Goal: Task Accomplishment & Management: Manage account settings

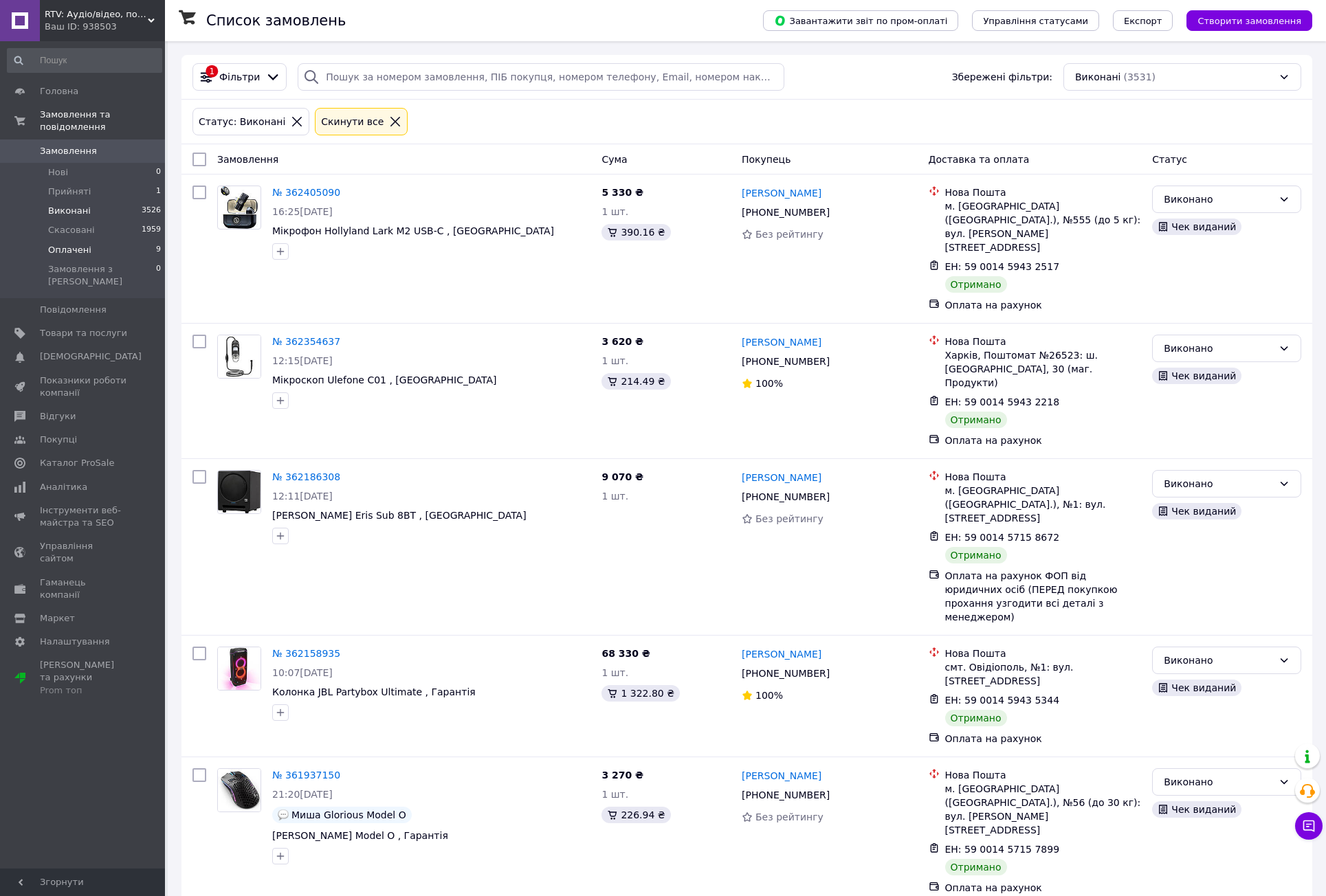
click at [82, 244] on span "Оплачені" at bounding box center [70, 250] width 43 height 13
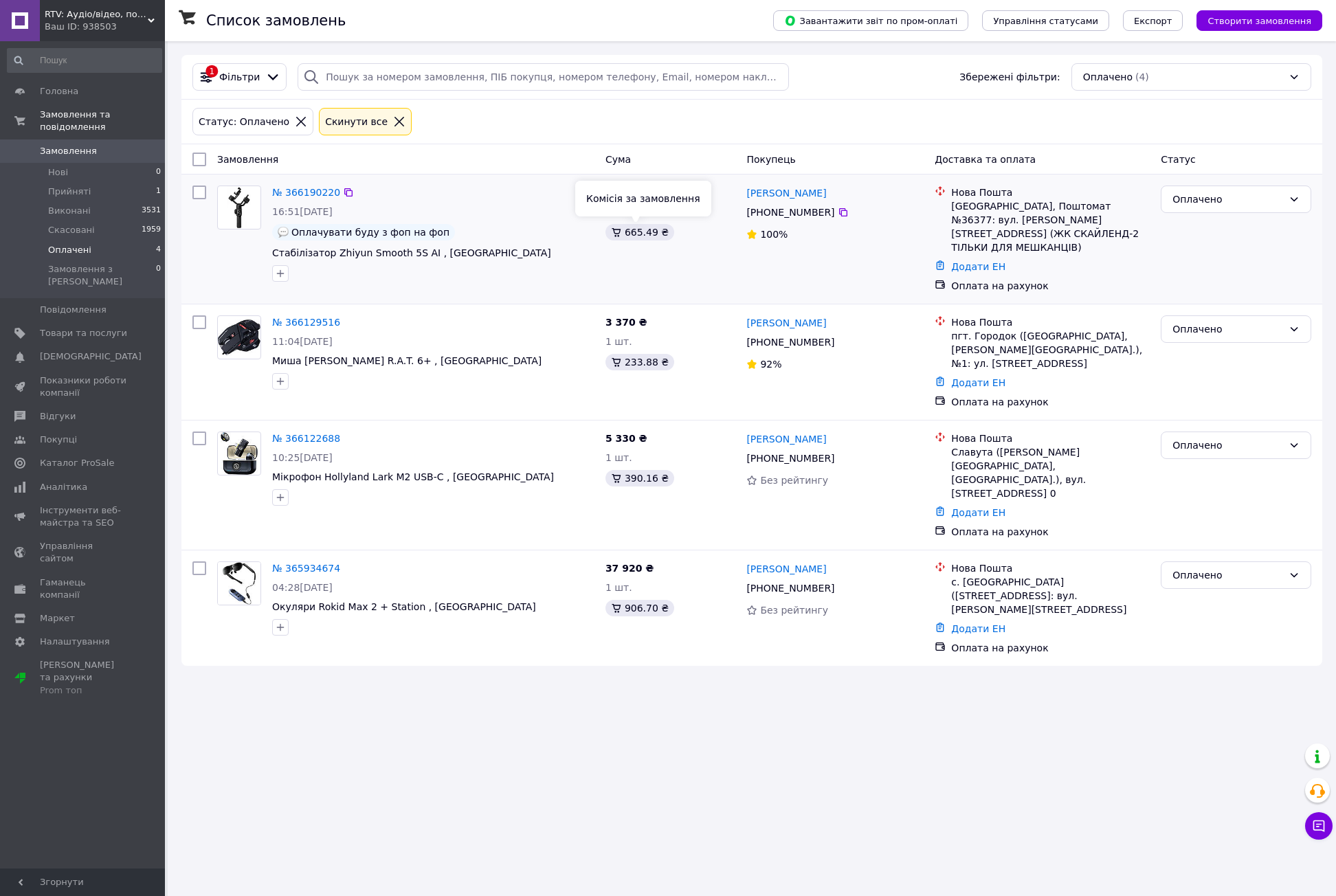
click at [638, 233] on div "665.49 ₴" at bounding box center [640, 233] width 69 height 17
copy div "665.49"
click at [628, 354] on div "233.88 ₴" at bounding box center [640, 362] width 69 height 17
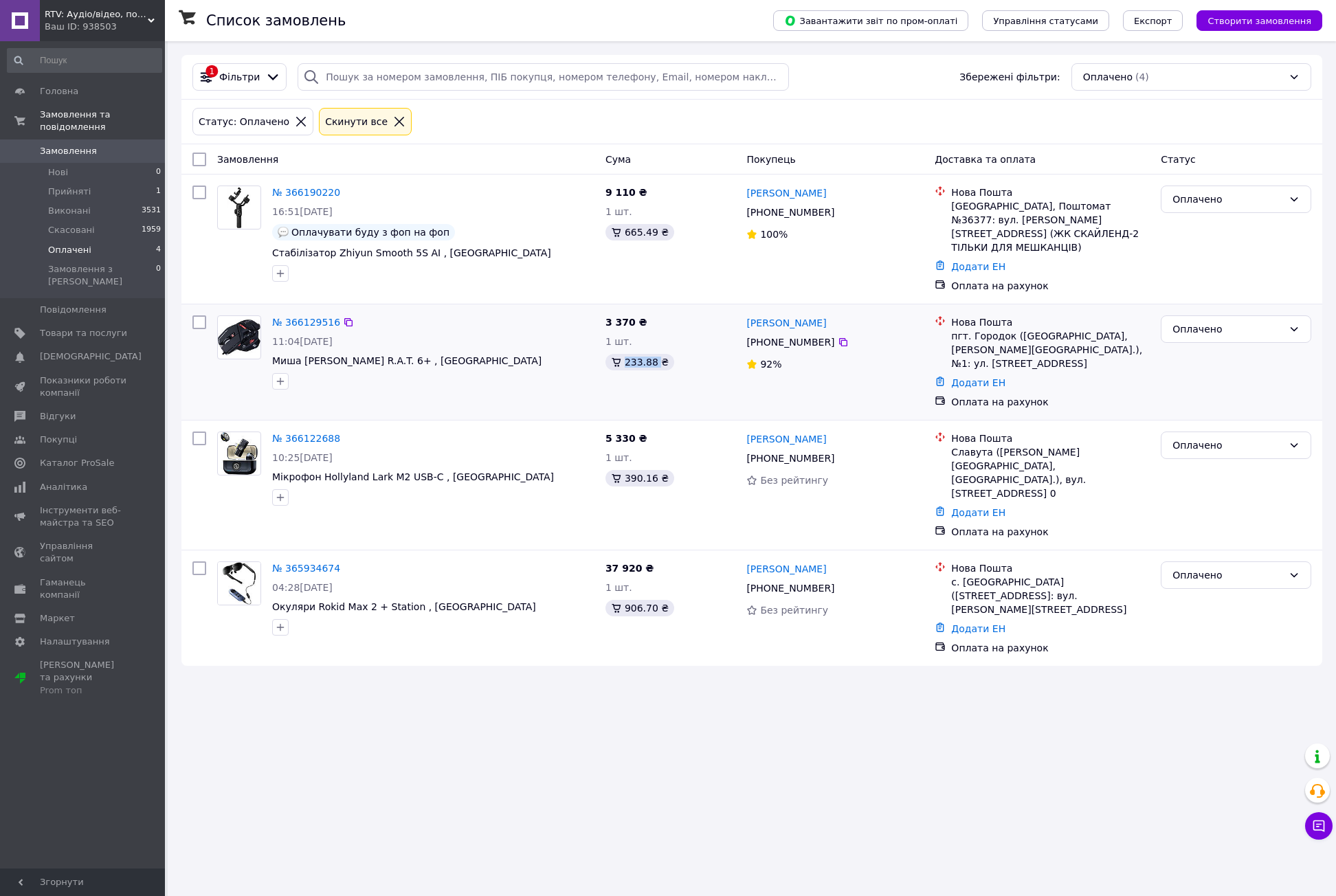
copy div "233.88"
click at [629, 470] on div "390.16 ₴" at bounding box center [640, 479] width 69 height 17
copy div "390.16"
click at [634, 600] on div "906.70 ₴" at bounding box center [640, 608] width 69 height 17
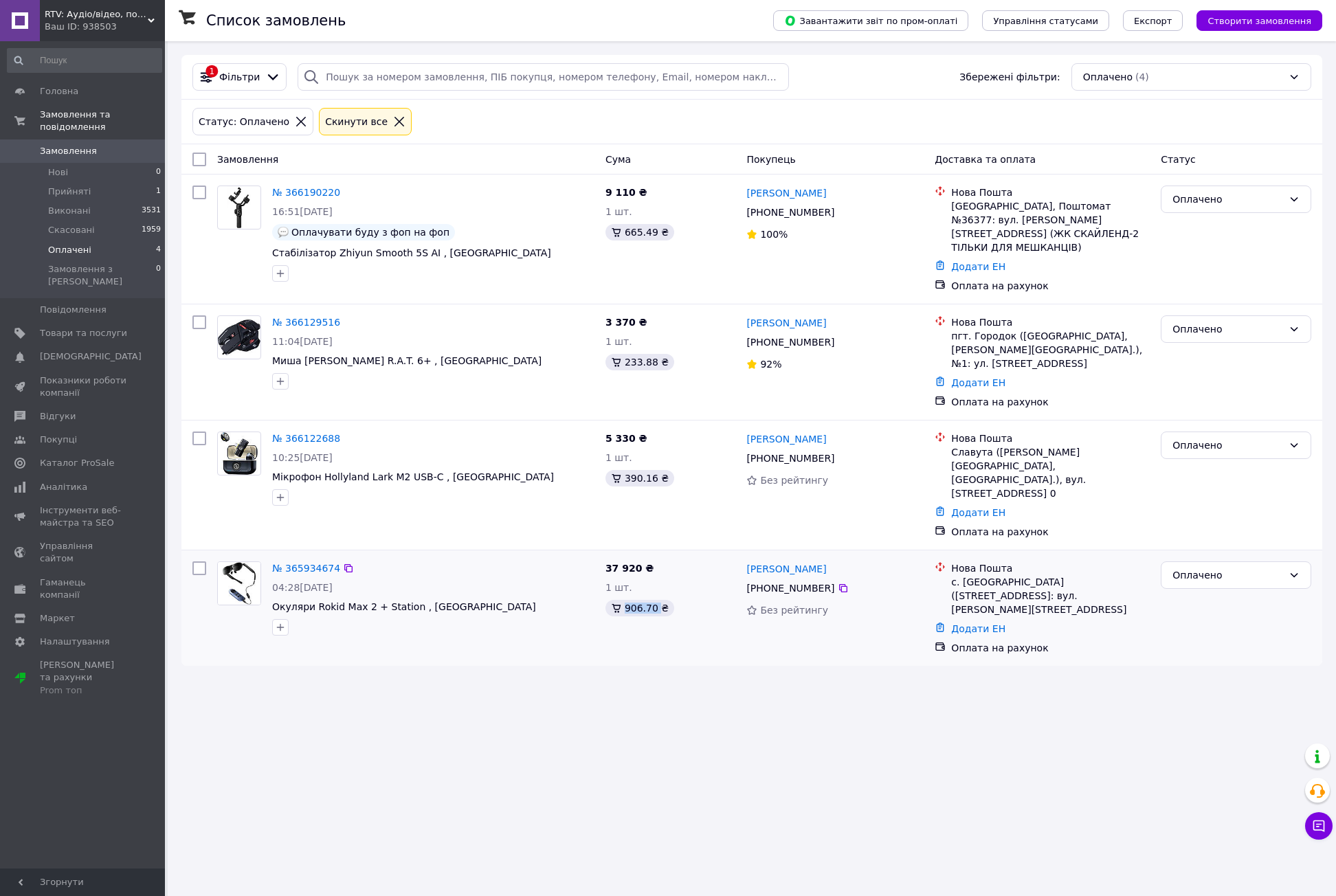
click at [634, 600] on div "906.70 ₴" at bounding box center [640, 608] width 69 height 17
copy div "906.70"
click at [62, 185] on span "Прийняті" at bounding box center [69, 192] width 43 height 13
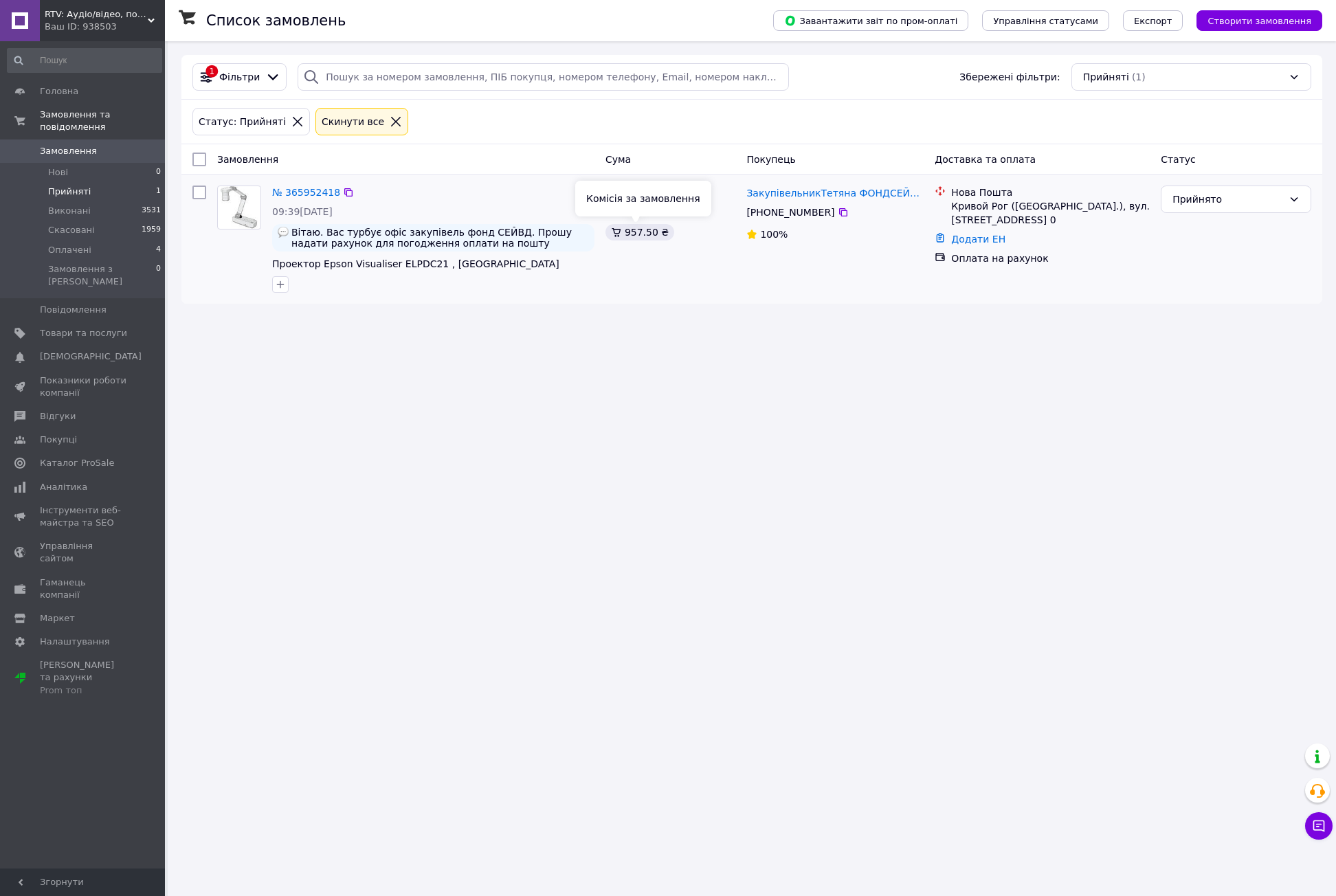
click at [632, 232] on div "957.50 ₴" at bounding box center [640, 233] width 69 height 17
copy div "957.50"
click at [79, 185] on span "Прийняті" at bounding box center [69, 192] width 43 height 13
click at [62, 205] on span "Виконані" at bounding box center [69, 211] width 43 height 13
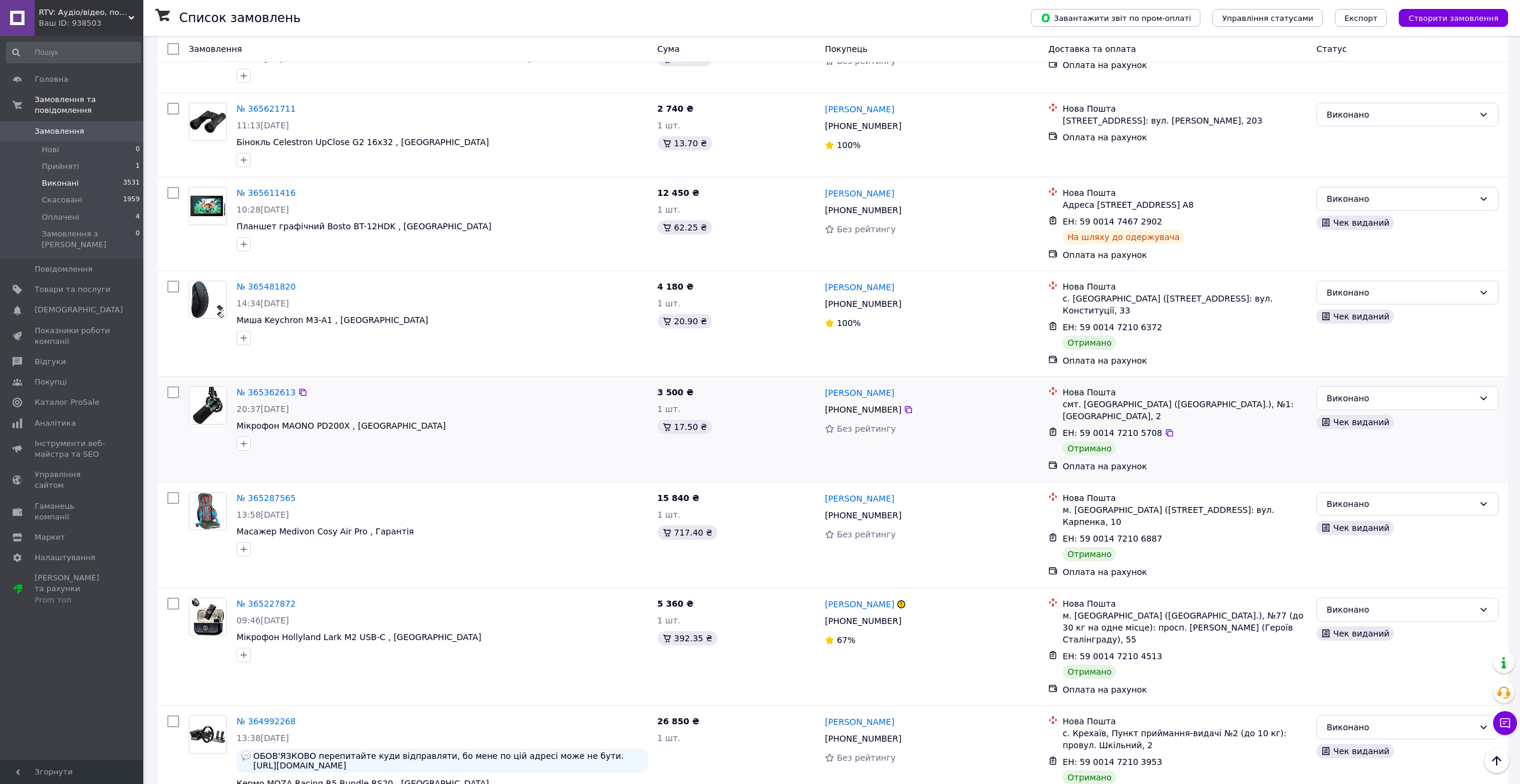
scroll to position [597, 0]
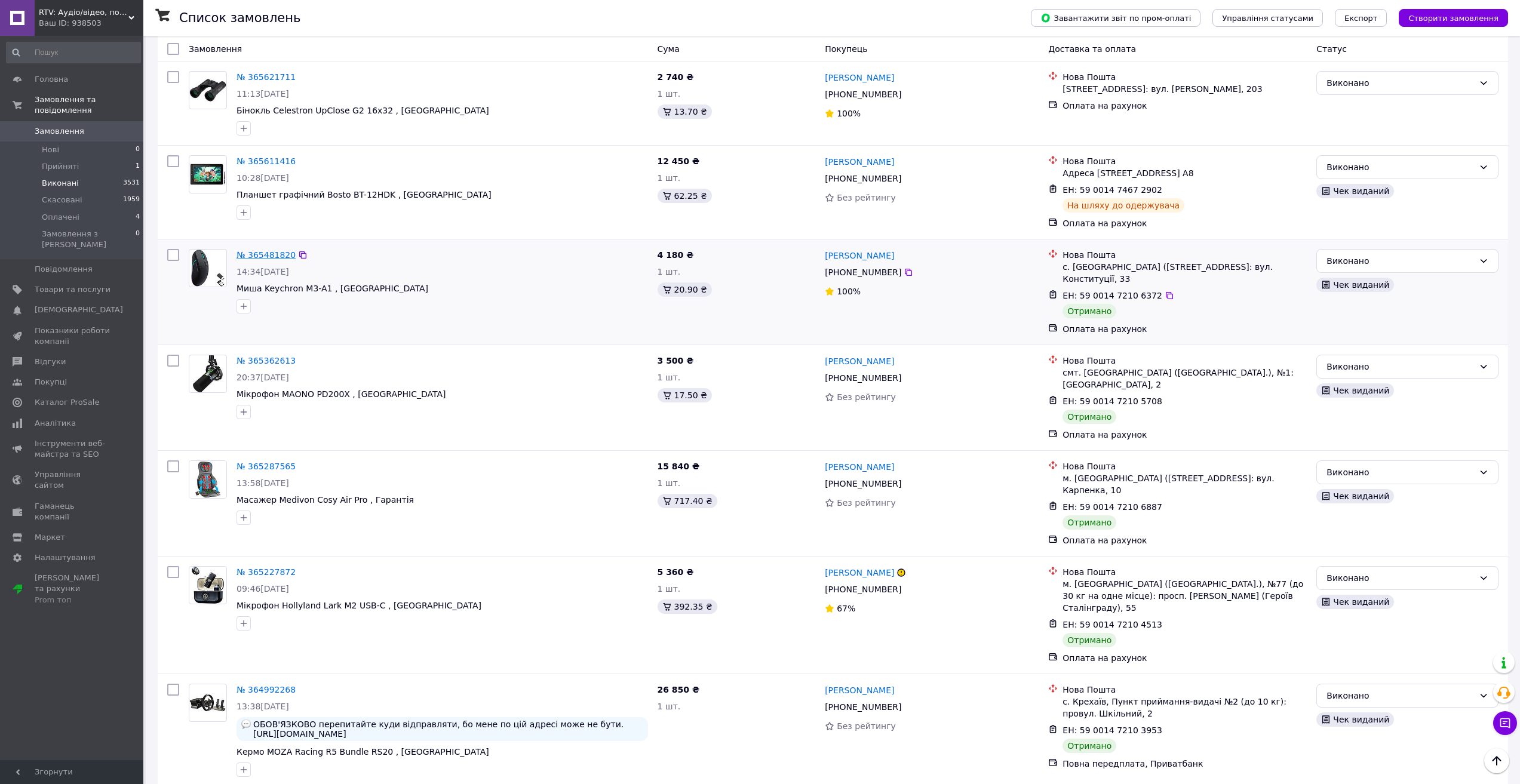
click at [273, 256] on link "№ 365481820" at bounding box center [265, 255] width 59 height 10
click at [259, 356] on link "№ 365362613" at bounding box center [265, 361] width 59 height 10
click at [272, 462] on link "№ 365287565" at bounding box center [265, 466] width 59 height 10
click at [271, 567] on link "№ 365227872" at bounding box center [265, 572] width 59 height 10
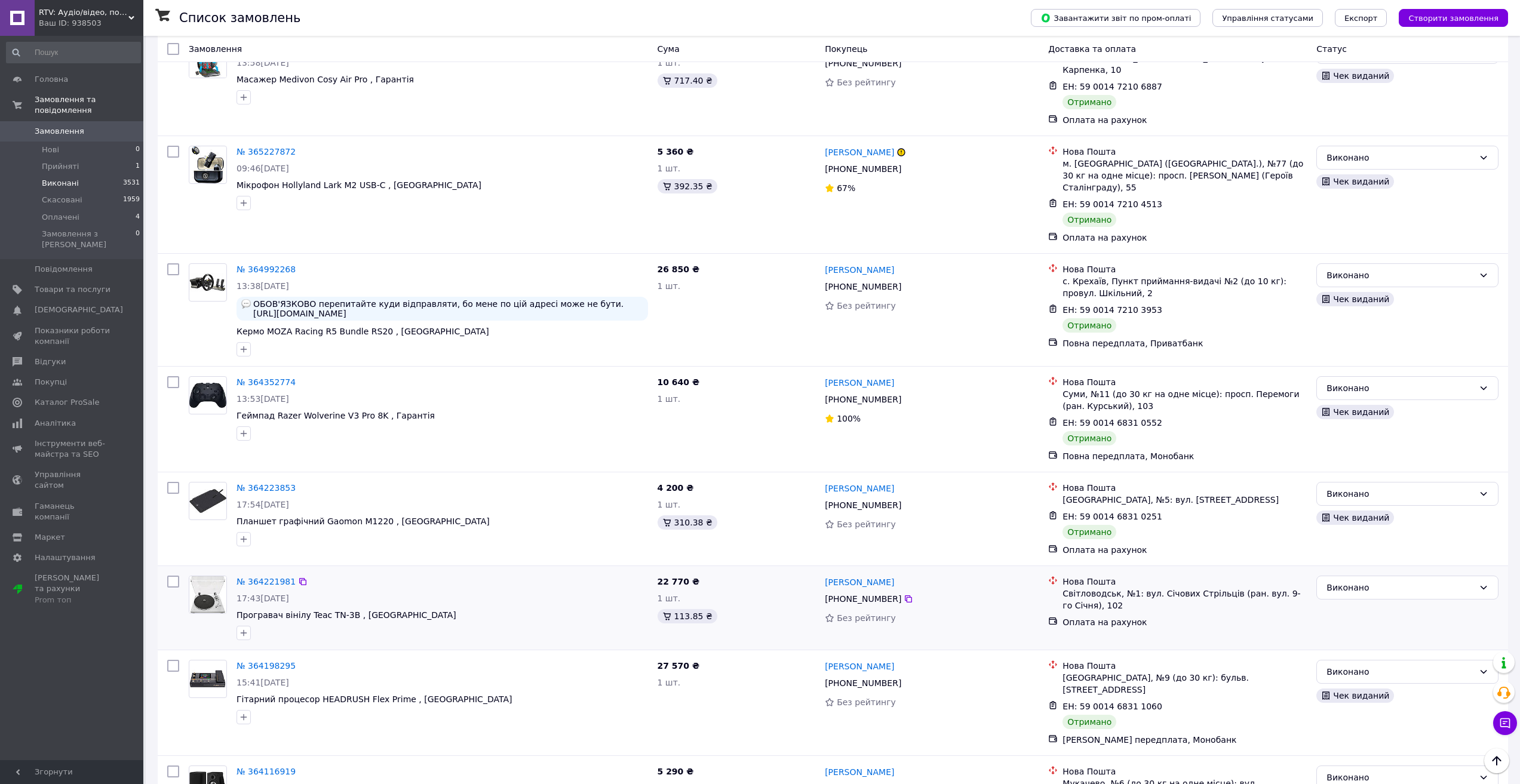
scroll to position [1075, 0]
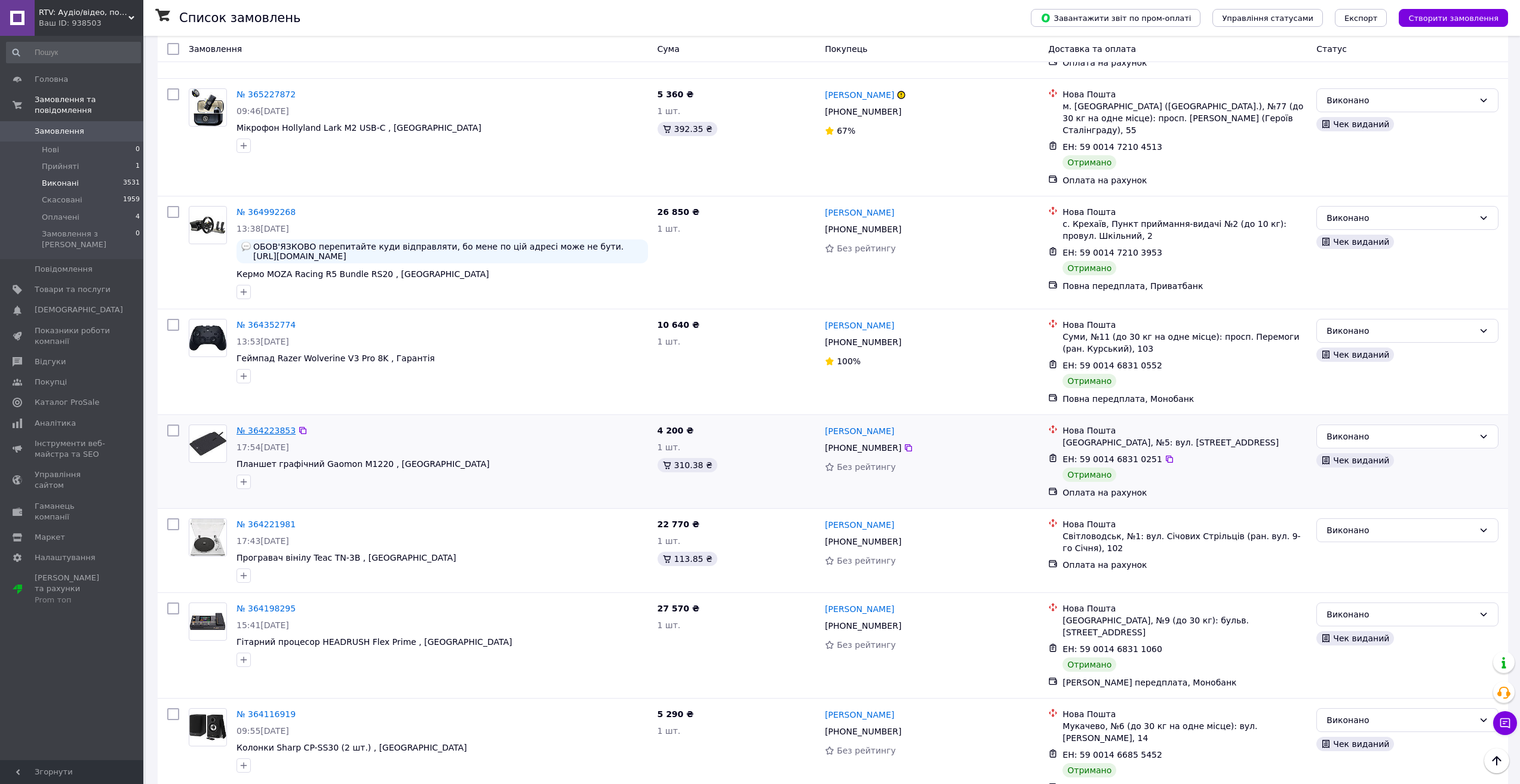
click at [274, 426] on link "№ 364223853" at bounding box center [265, 431] width 59 height 10
click at [272, 519] on link "№ 364221981" at bounding box center [265, 524] width 59 height 10
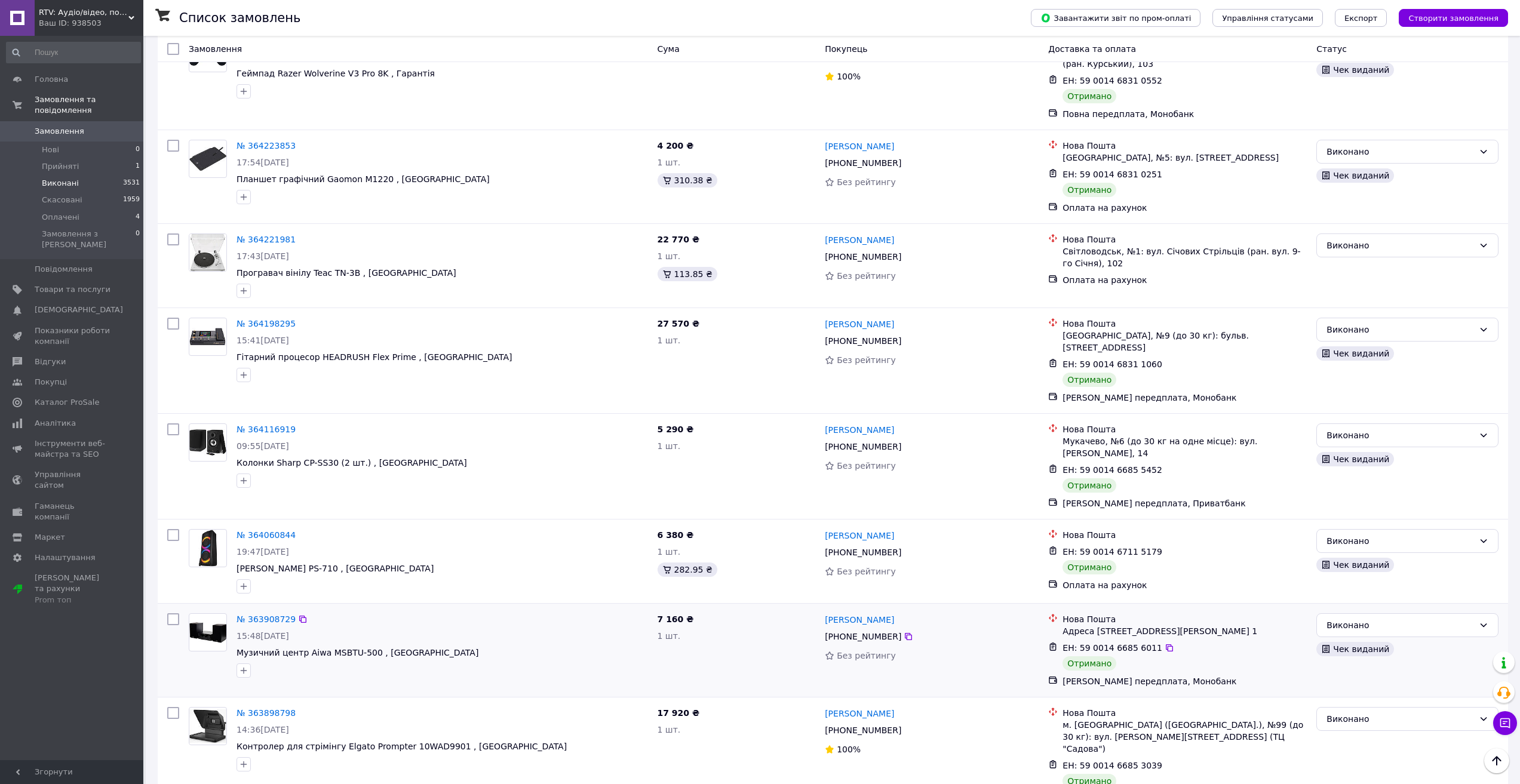
scroll to position [1380, 0]
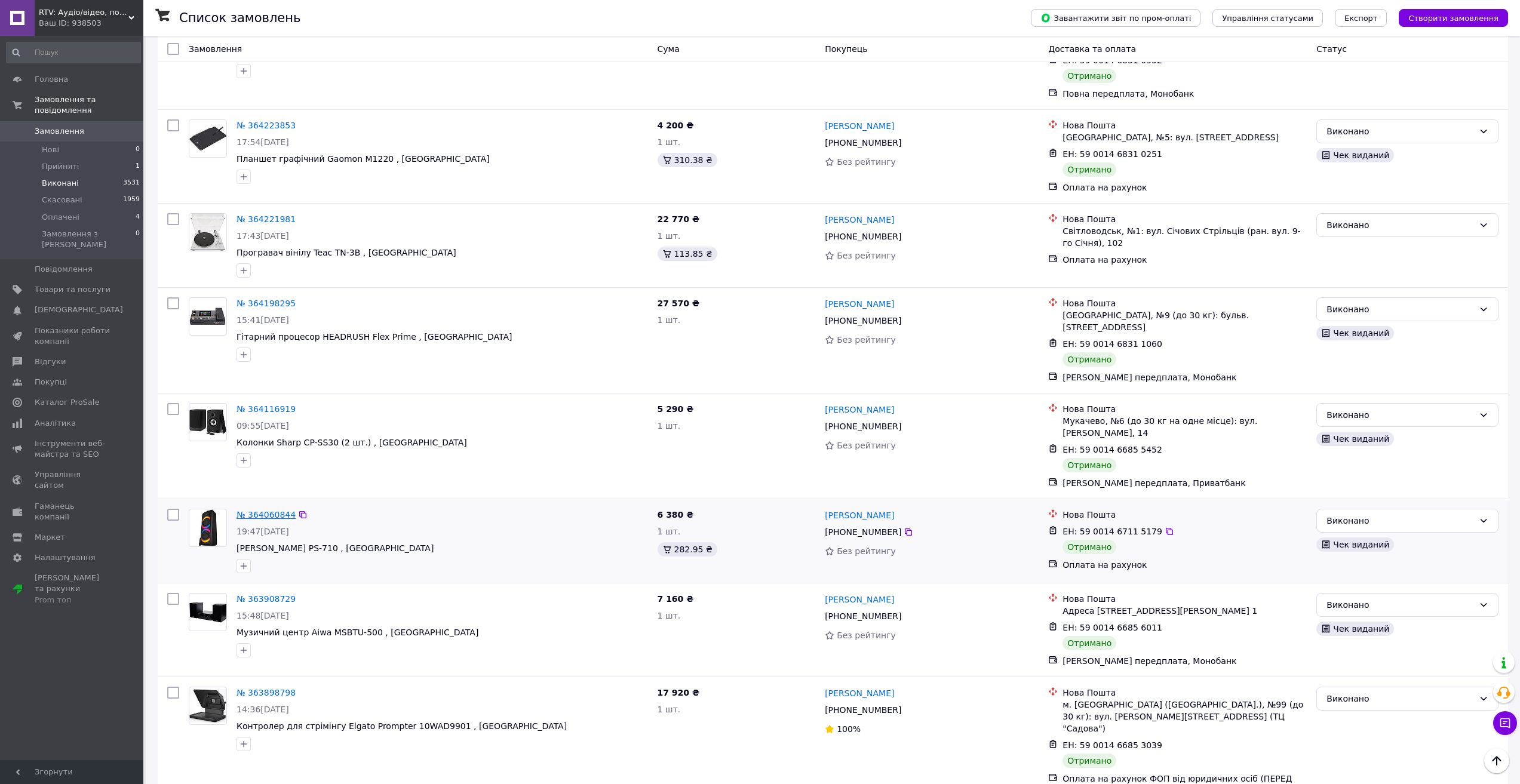
click at [278, 510] on link "№ 364060844" at bounding box center [265, 515] width 59 height 10
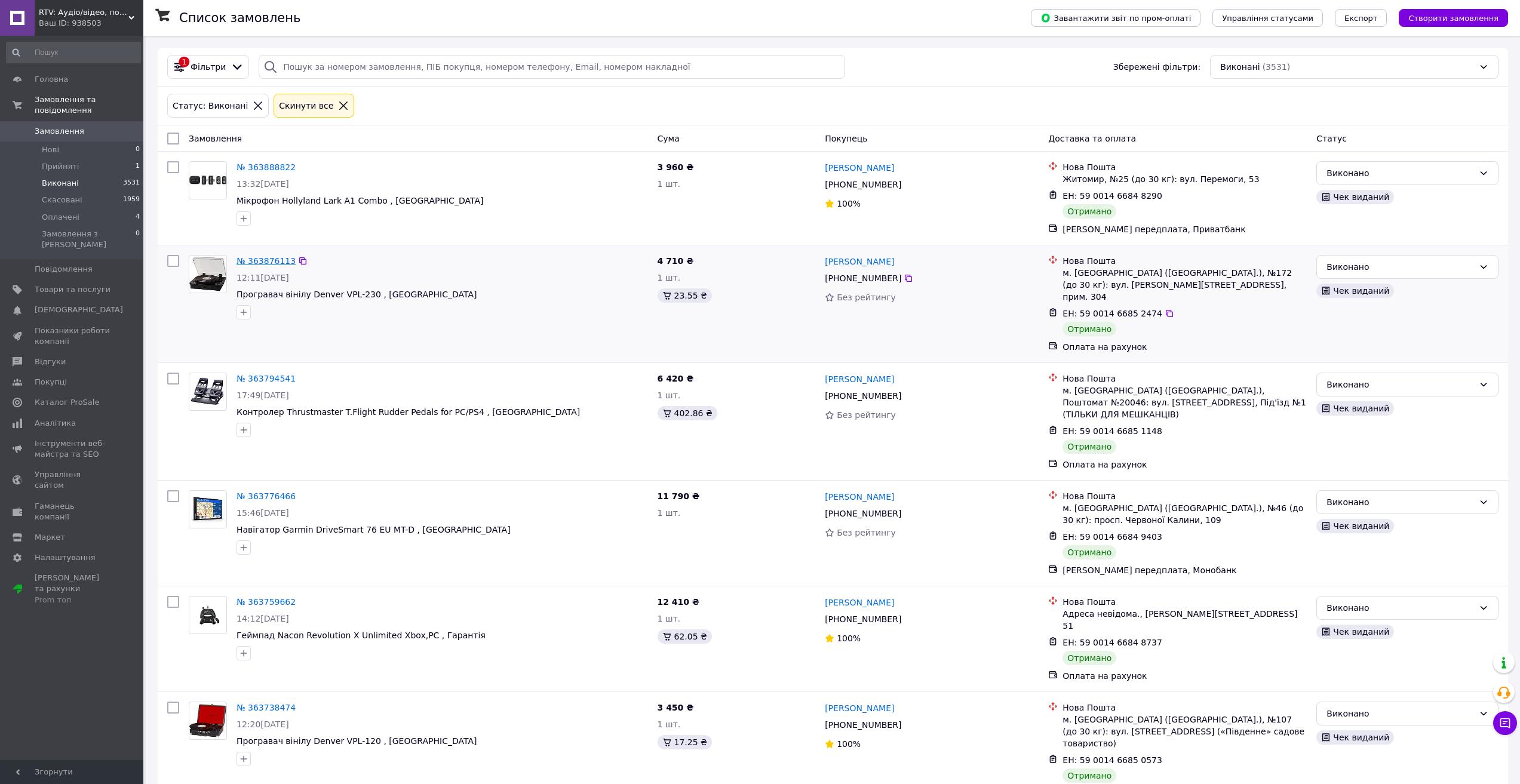
click at [276, 262] on link "№ 363876113" at bounding box center [265, 261] width 59 height 10
click at [279, 374] on link "№ 363794541" at bounding box center [265, 379] width 59 height 10
click at [267, 597] on link "№ 363759662" at bounding box center [265, 602] width 59 height 10
click at [264, 703] on link "№ 363738474" at bounding box center [265, 707] width 59 height 10
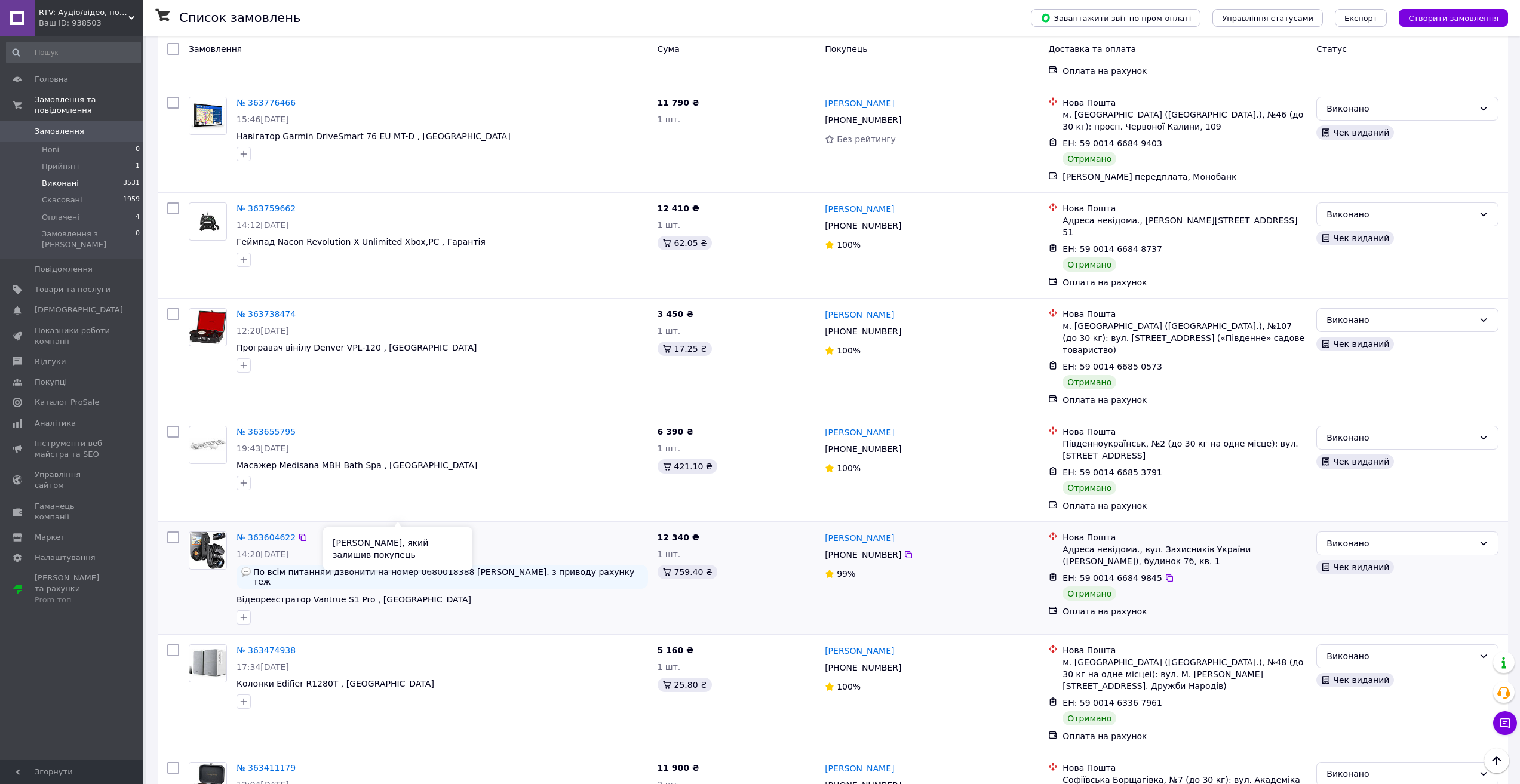
scroll to position [398, 0]
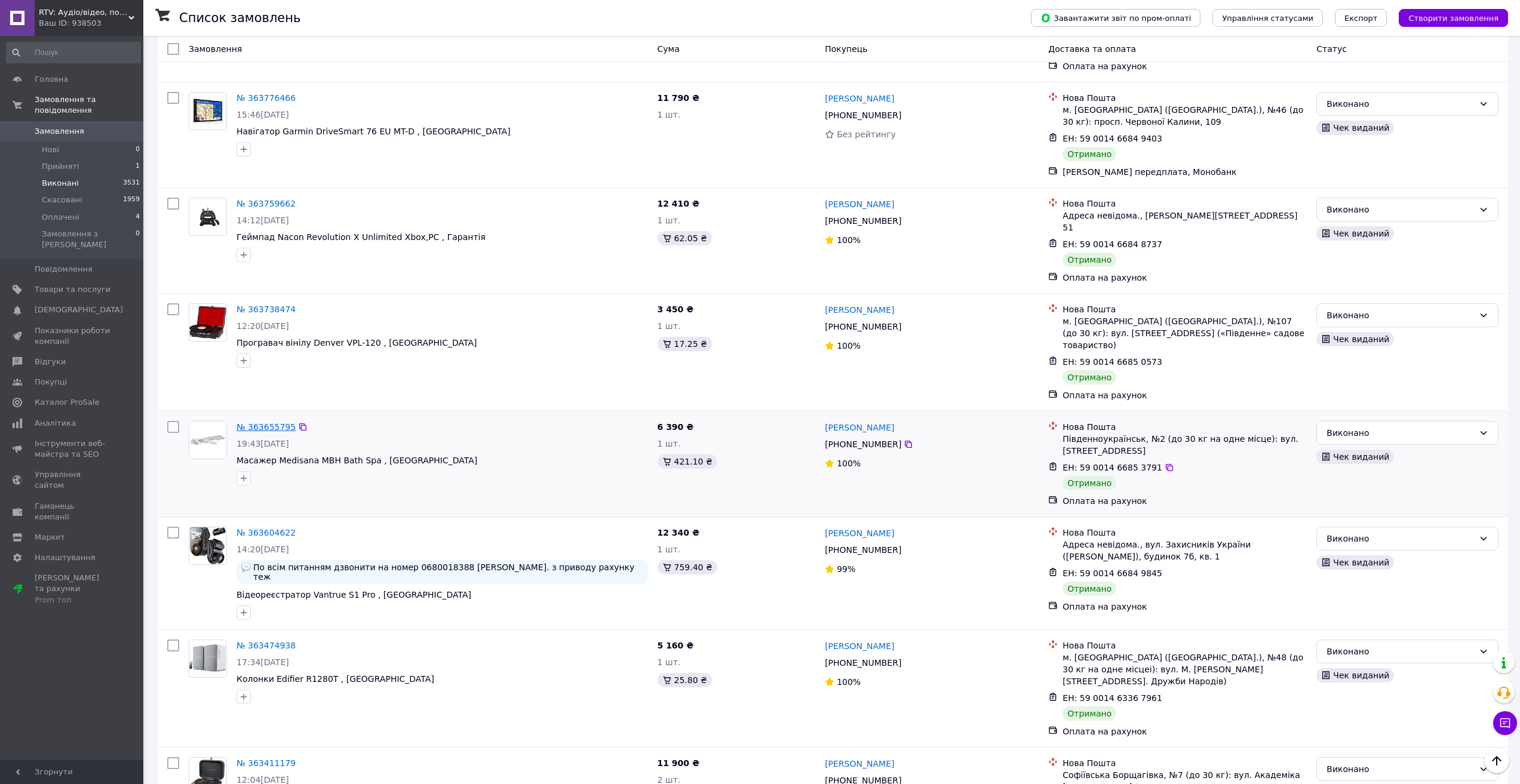
click at [273, 422] on link "№ 363655795" at bounding box center [265, 427] width 59 height 10
click at [269, 528] on link "№ 363604622" at bounding box center [265, 533] width 59 height 10
click at [267, 641] on link "№ 363474938" at bounding box center [265, 646] width 59 height 10
click at [276, 758] on link "№ 363411179" at bounding box center [265, 763] width 59 height 10
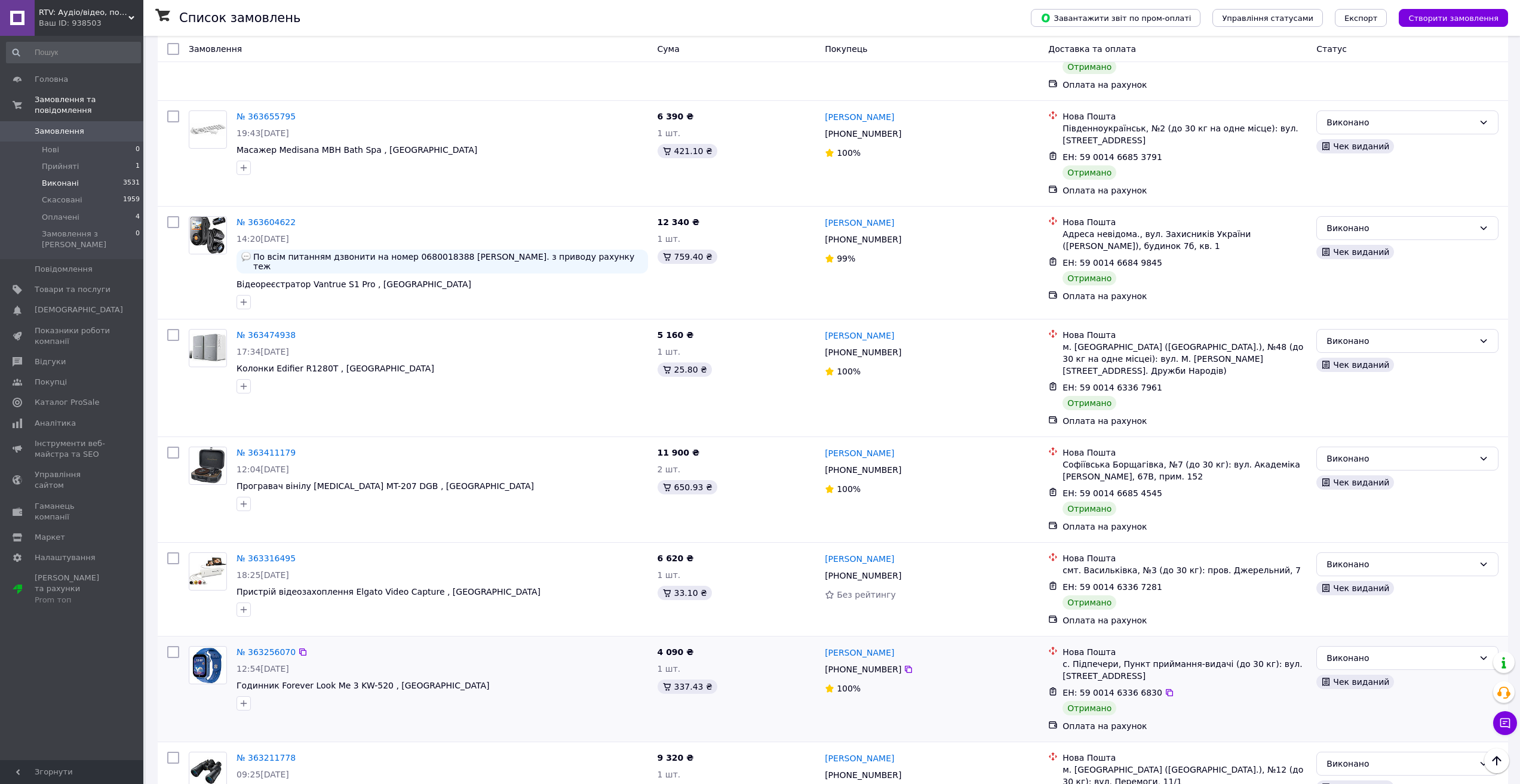
scroll to position [717, 0]
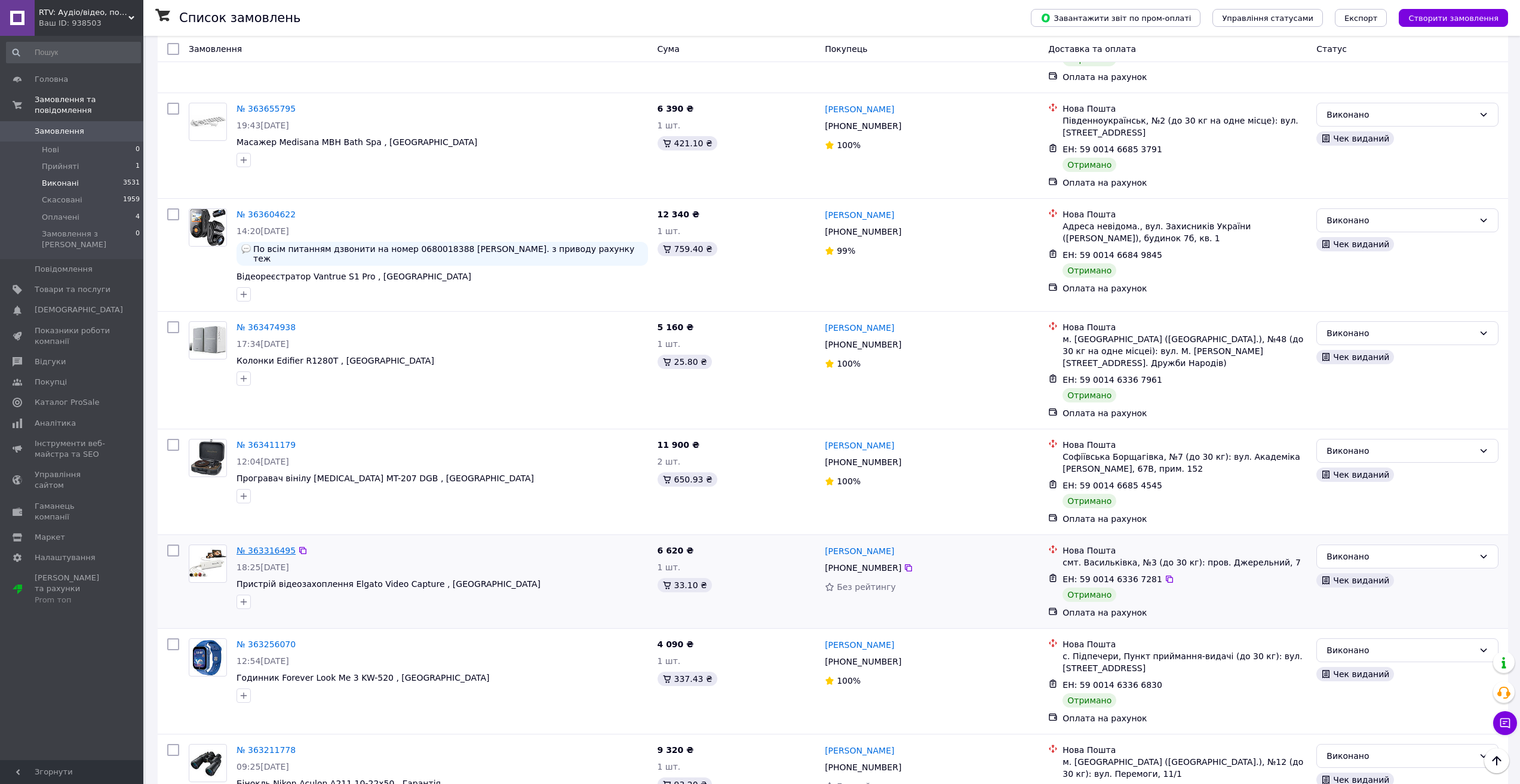
click at [277, 546] on link "№ 363316495" at bounding box center [265, 551] width 59 height 10
click at [281, 639] on link "№ 363256070" at bounding box center [265, 644] width 59 height 10
click at [278, 745] on link "№ 363211778" at bounding box center [265, 750] width 59 height 10
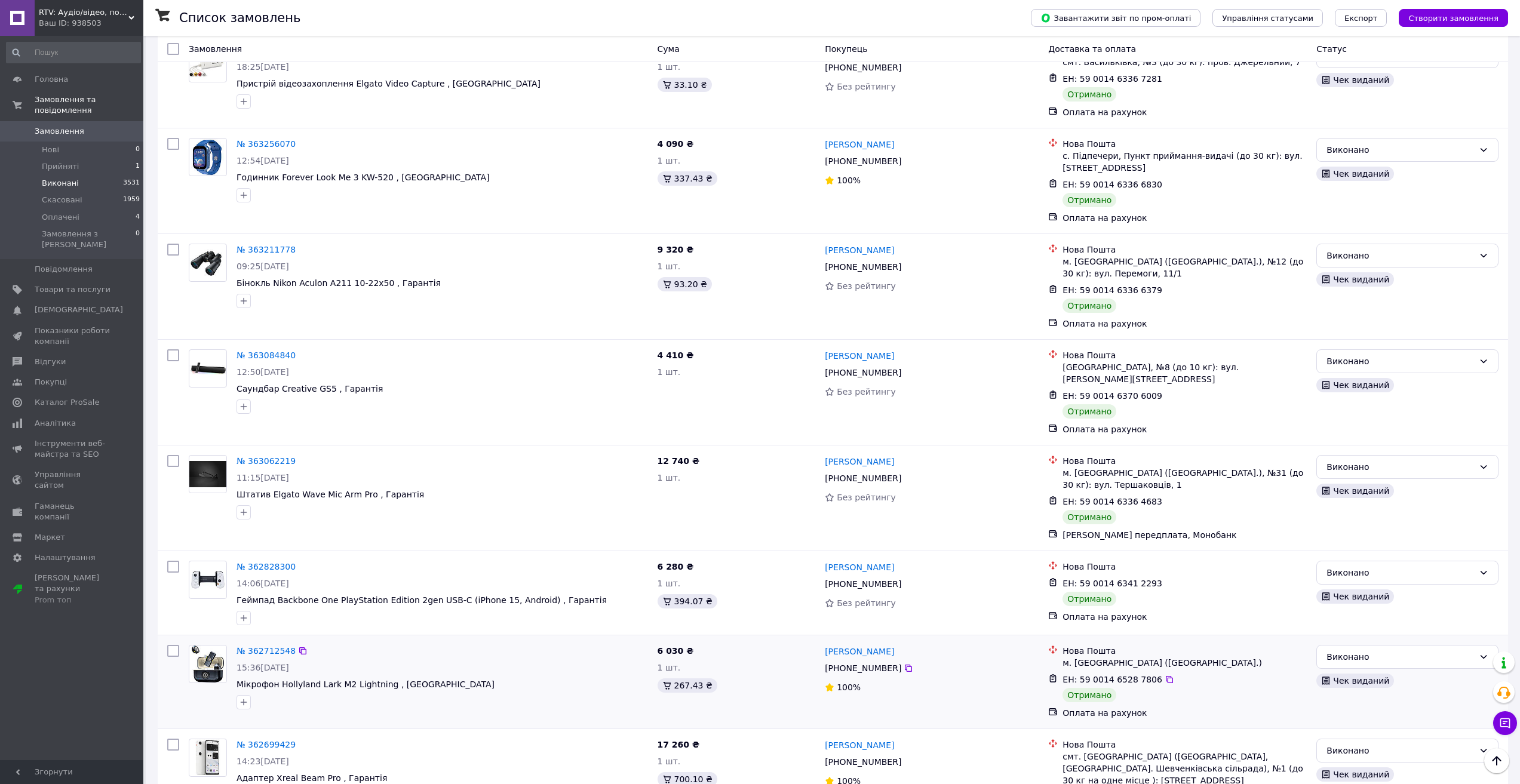
scroll to position [1234, 0]
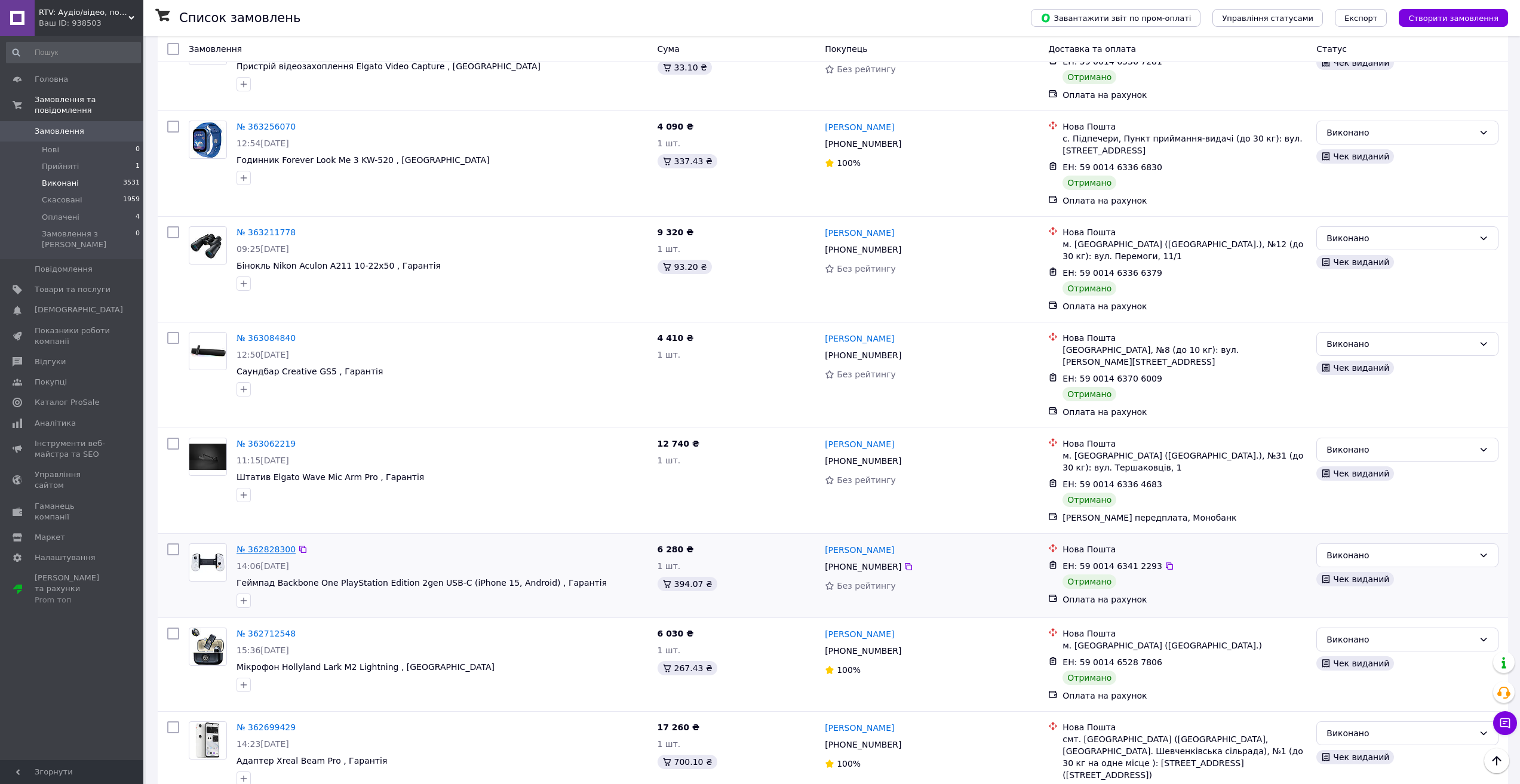
click at [273, 545] on link "№ 362828300" at bounding box center [265, 550] width 59 height 10
click at [270, 629] on link "№ 362712548" at bounding box center [265, 633] width 59 height 10
click at [278, 723] on link "№ 362699429" at bounding box center [265, 728] width 59 height 10
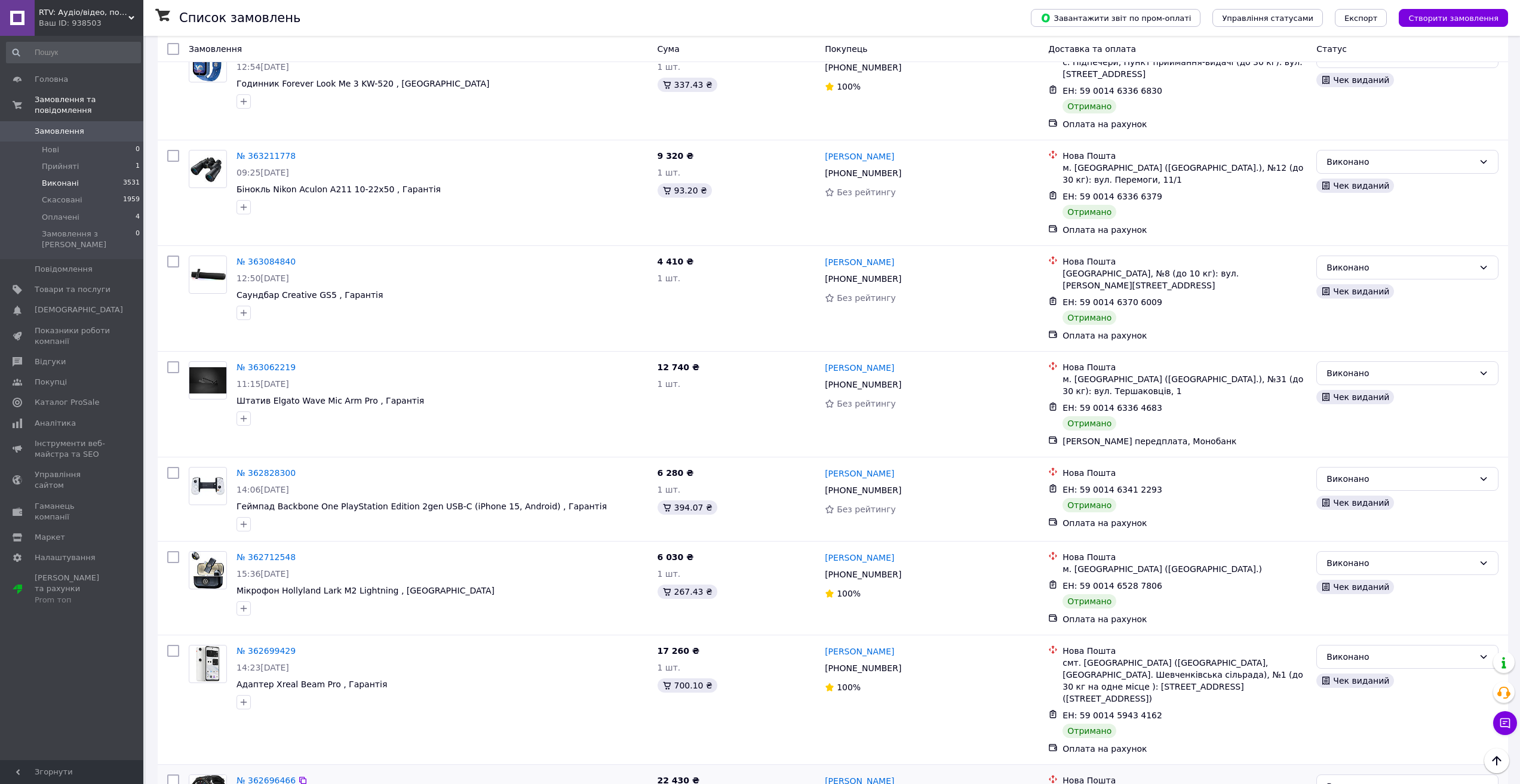
scroll to position [1425, 0]
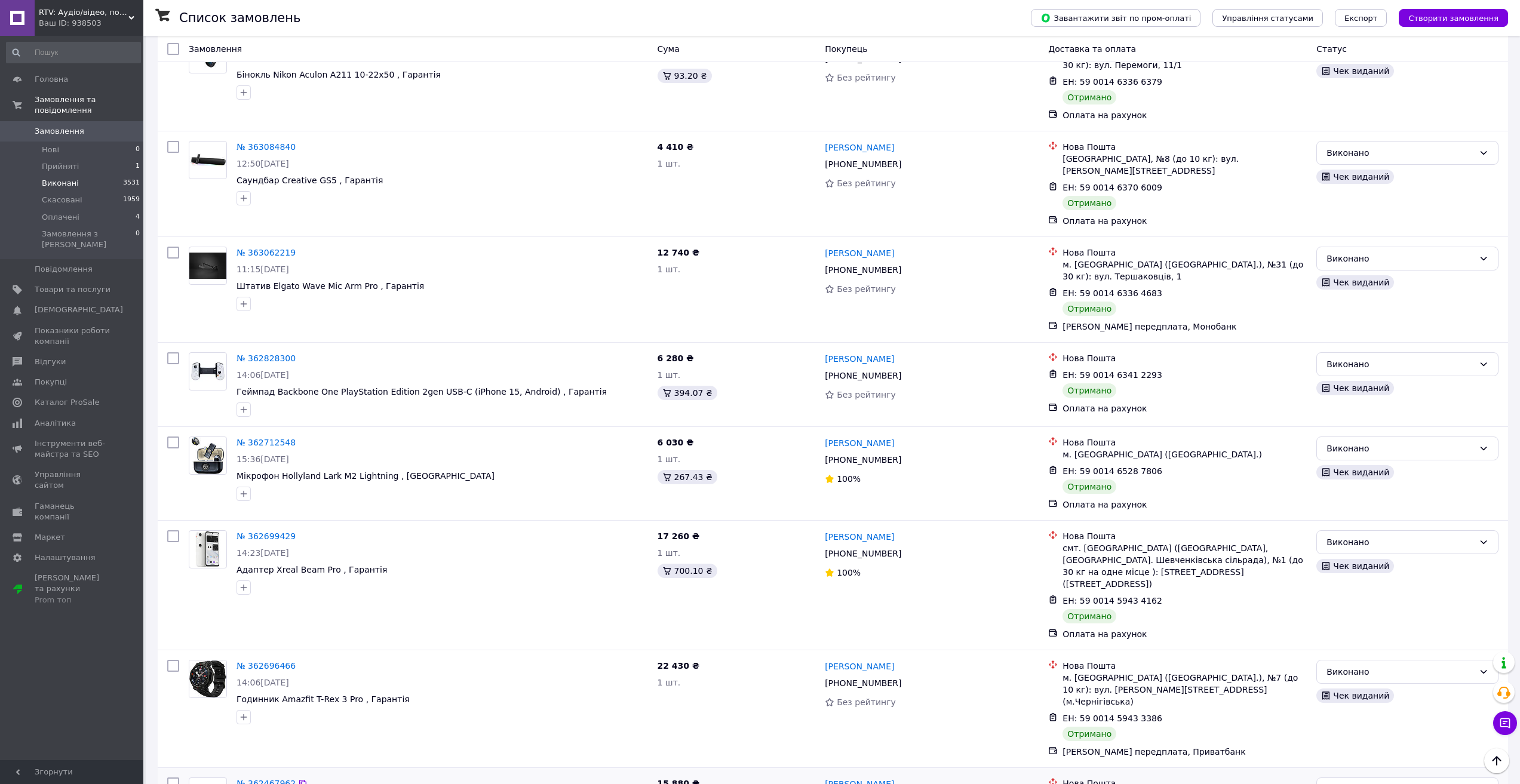
click at [272, 778] on link "№ 362467962" at bounding box center [265, 783] width 59 height 10
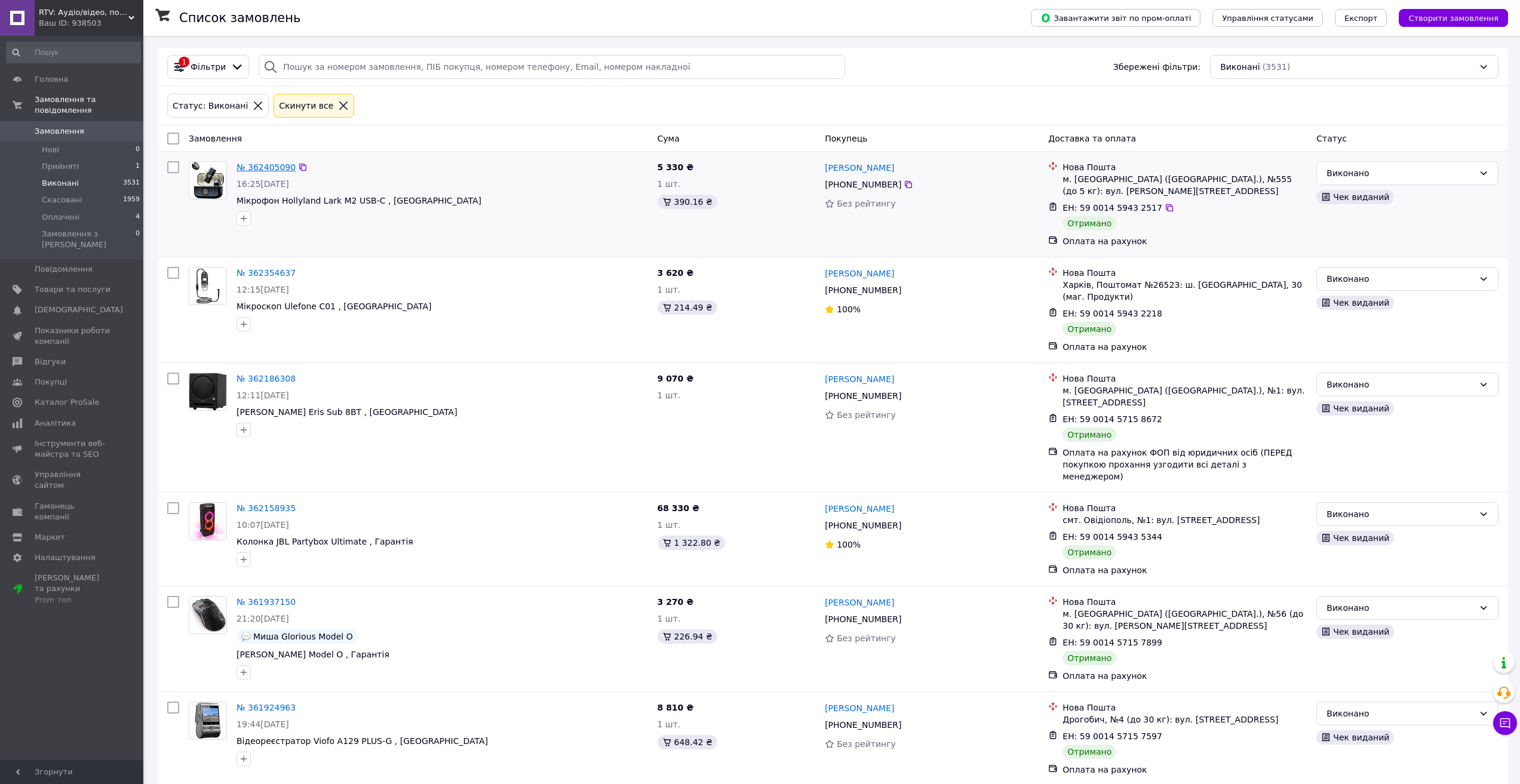
click at [276, 167] on link "№ 362405090" at bounding box center [265, 167] width 59 height 10
click at [278, 268] on link "№ 362354637" at bounding box center [265, 273] width 59 height 10
click at [267, 503] on link "№ 362158935" at bounding box center [265, 508] width 59 height 10
click at [259, 597] on link "№ 361937150" at bounding box center [265, 602] width 59 height 10
click at [255, 703] on link "№ 361924963" at bounding box center [265, 707] width 59 height 10
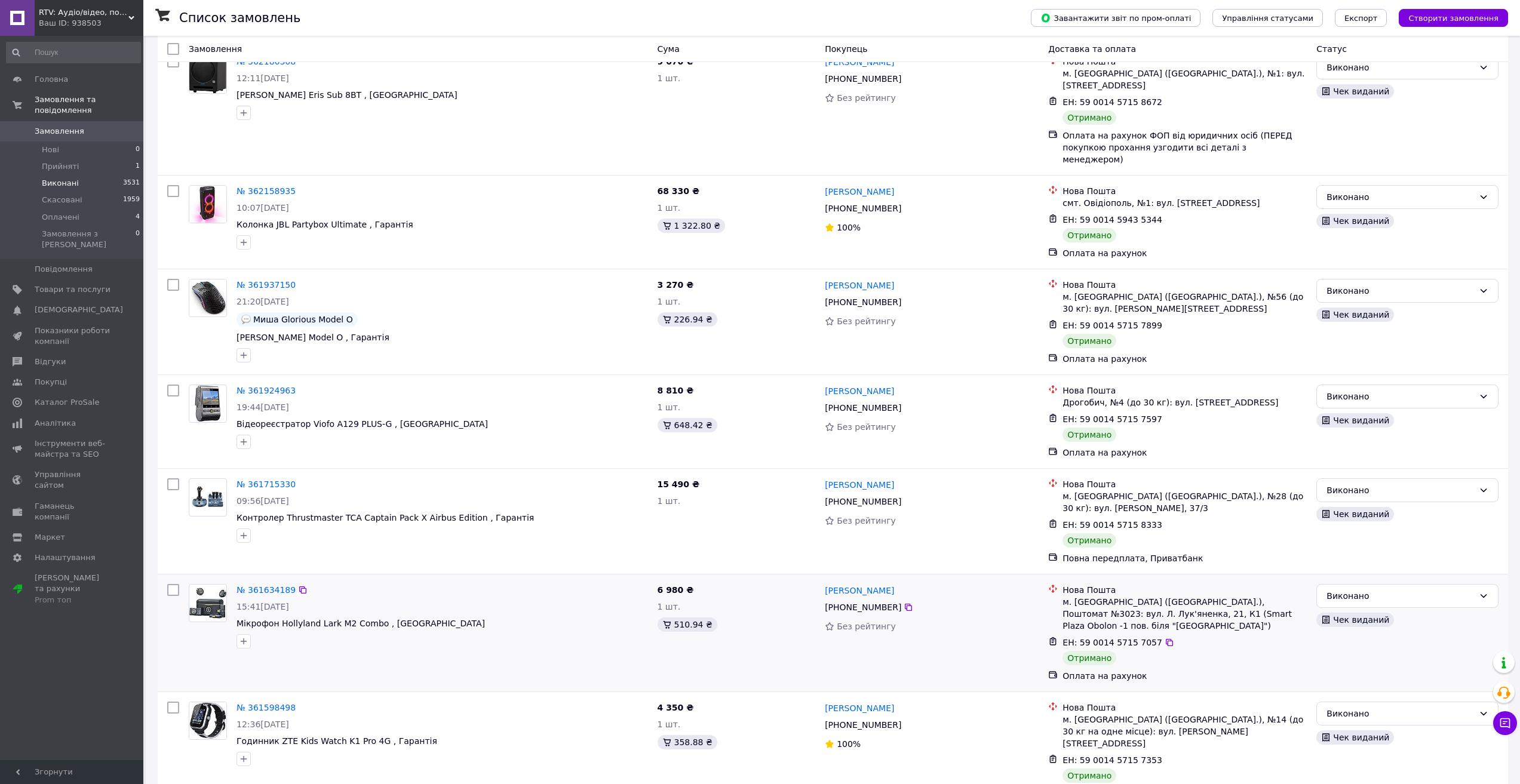
scroll to position [318, 0]
click at [273, 584] on link "№ 361634189" at bounding box center [265, 589] width 59 height 10
click at [275, 701] on link "№ 361598498" at bounding box center [265, 706] width 59 height 10
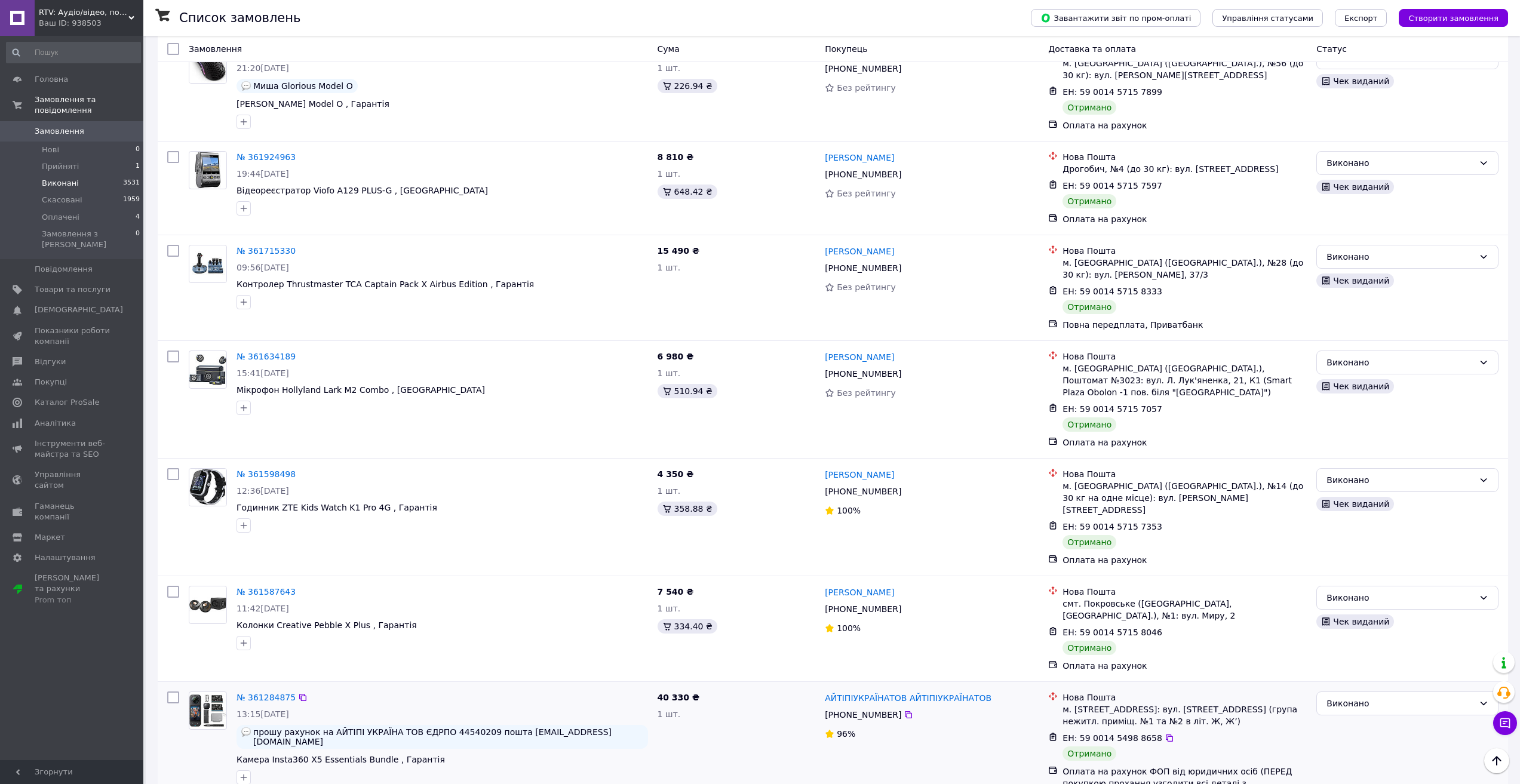
scroll to position [557, 0]
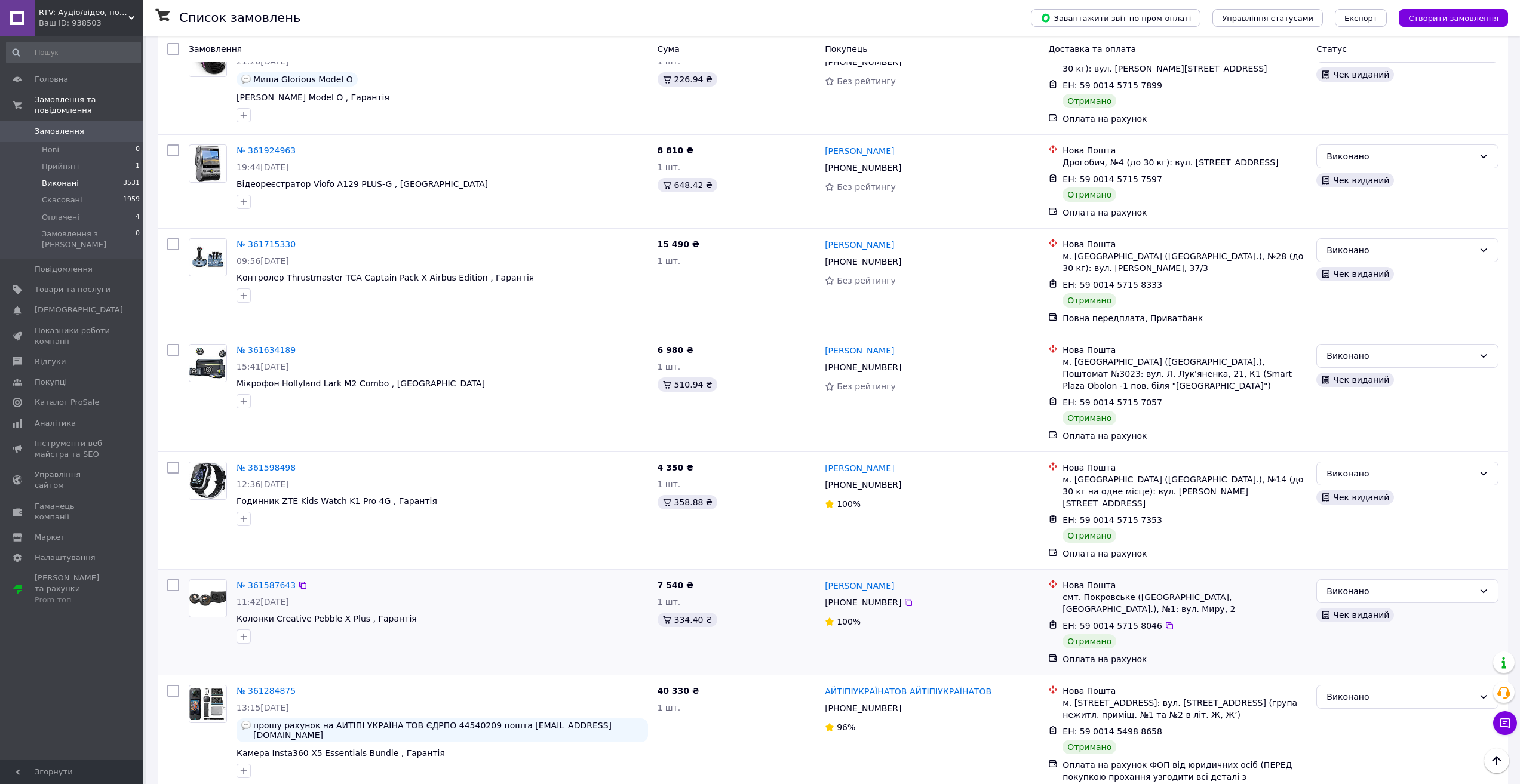
click at [268, 581] on link "№ 361587643" at bounding box center [265, 585] width 59 height 10
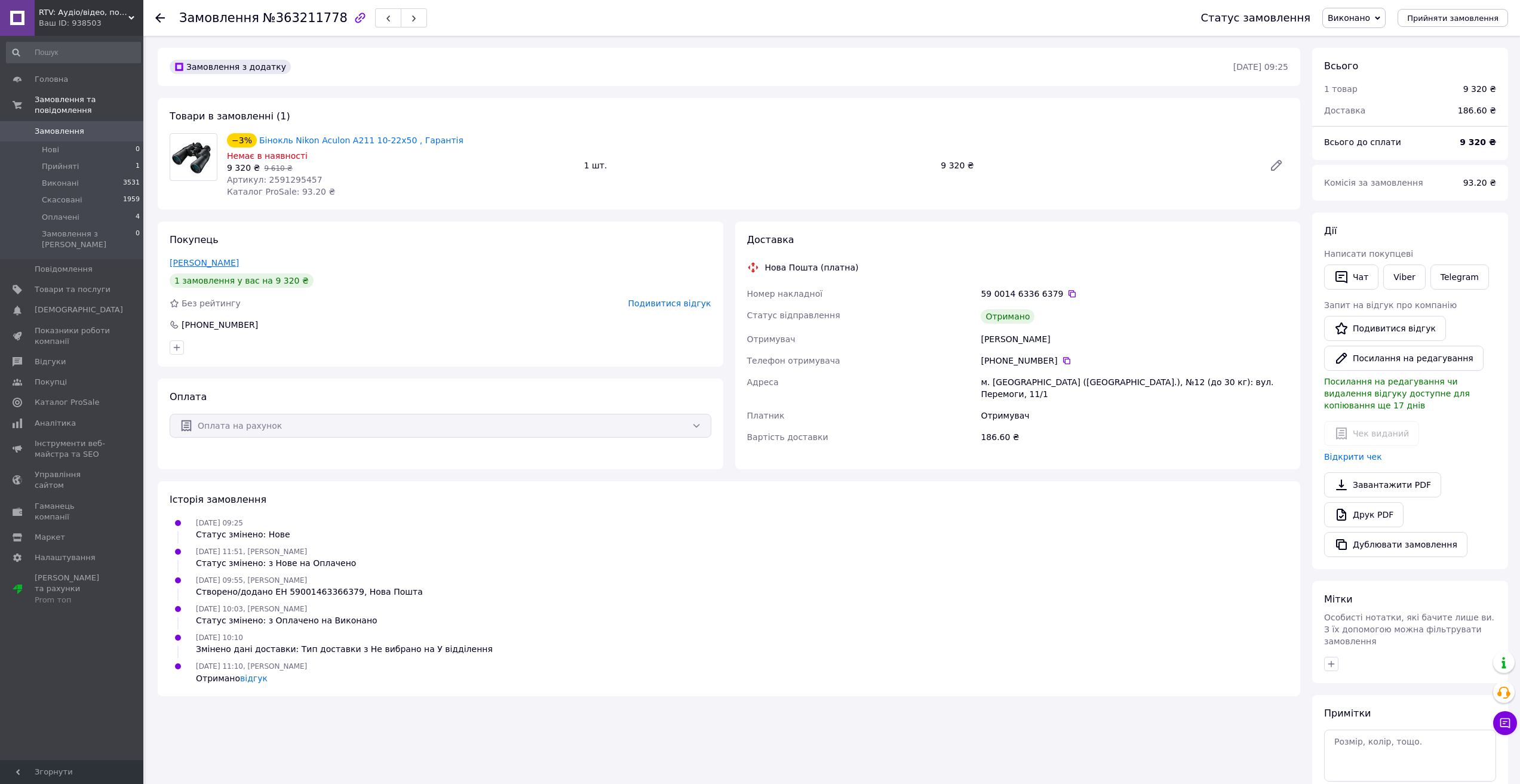
click at [196, 263] on link "[PERSON_NAME]" at bounding box center [204, 263] width 69 height 10
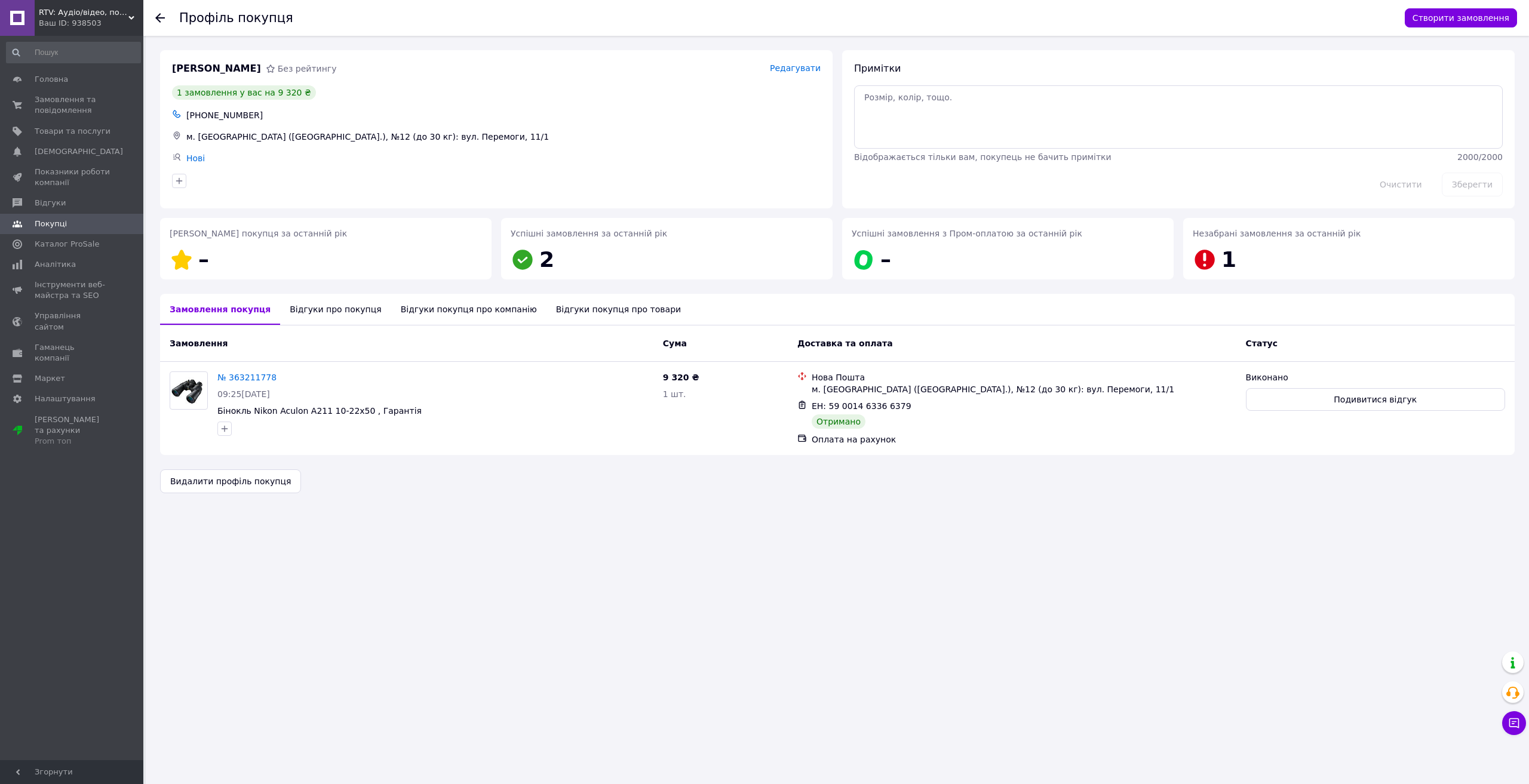
click at [321, 321] on div "Відгуки про покупця" at bounding box center [335, 309] width 111 height 31
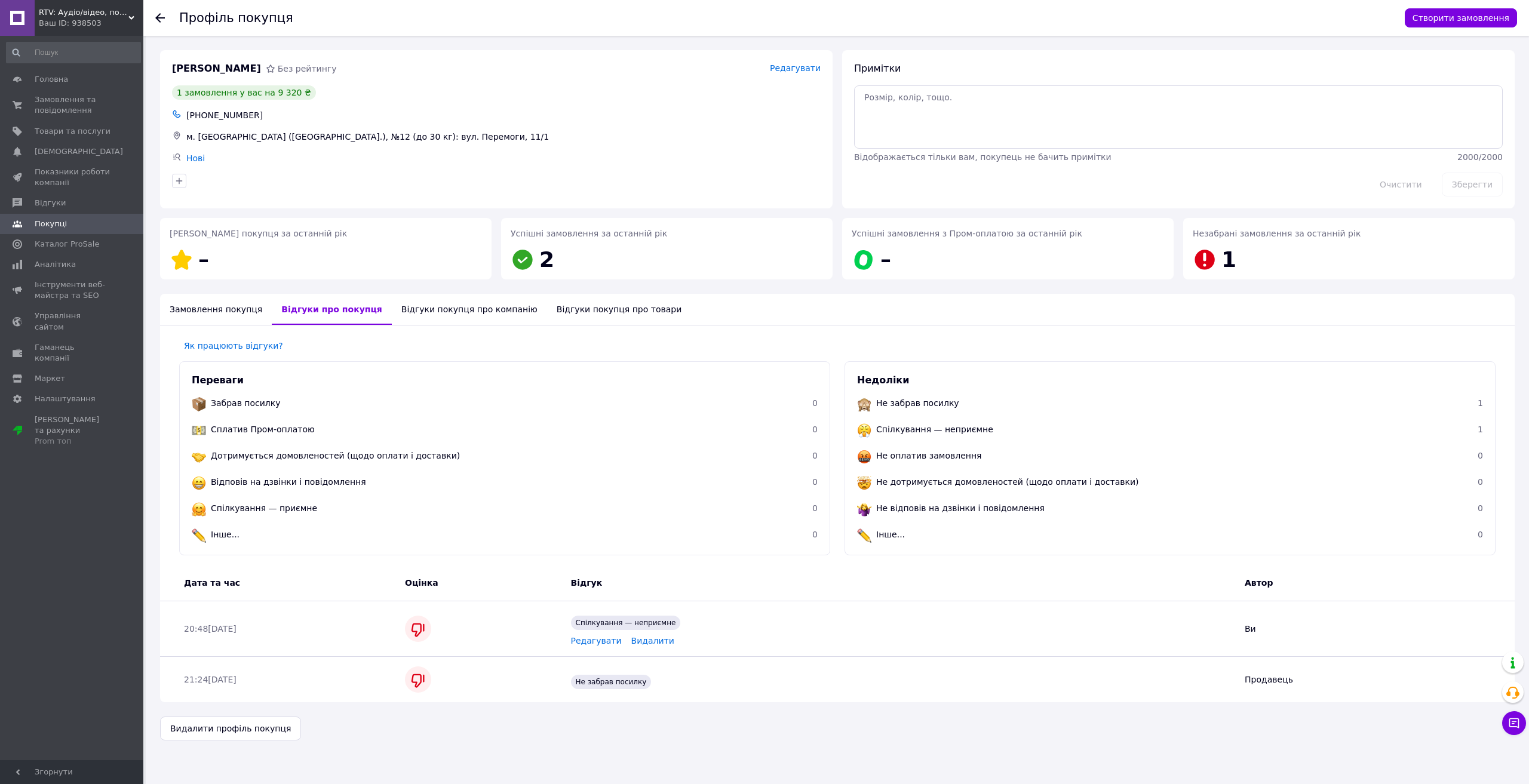
click at [427, 313] on div "Відгуки покупця про компанію" at bounding box center [470, 309] width 156 height 31
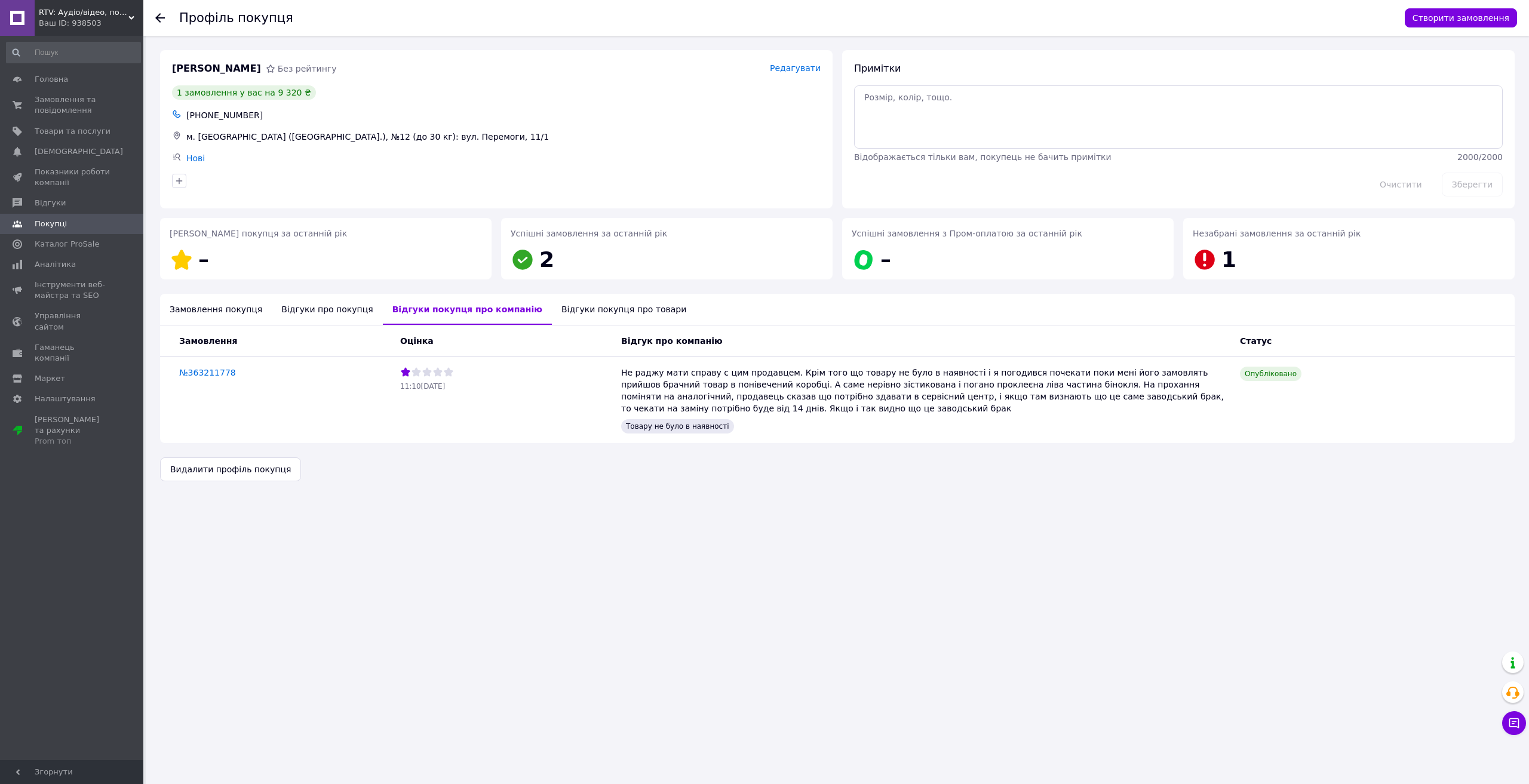
click at [552, 313] on div "Відгуки покупця про товари" at bounding box center [624, 309] width 144 height 31
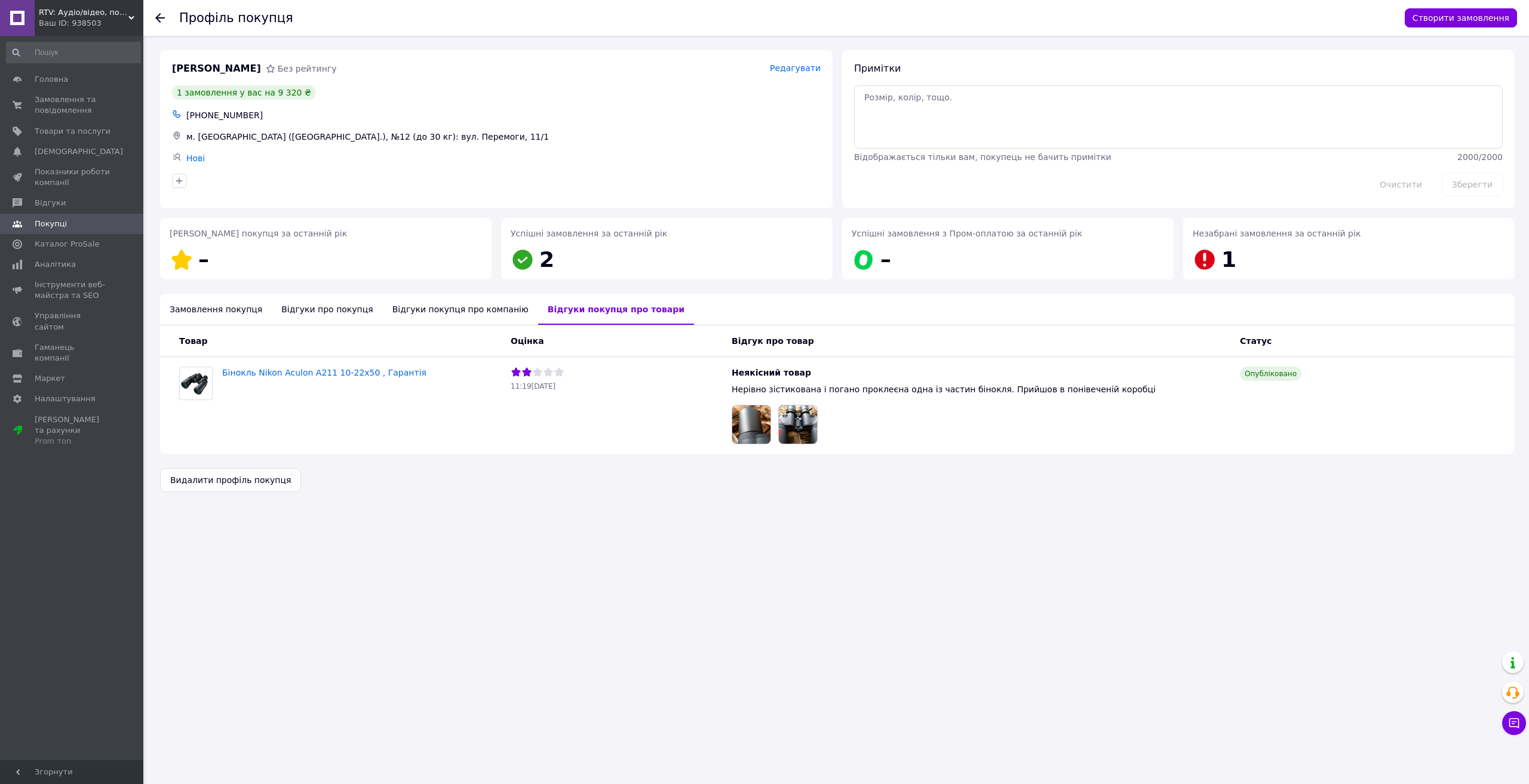
click at [456, 308] on div "Відгуки покупця про компанію" at bounding box center [460, 309] width 156 height 31
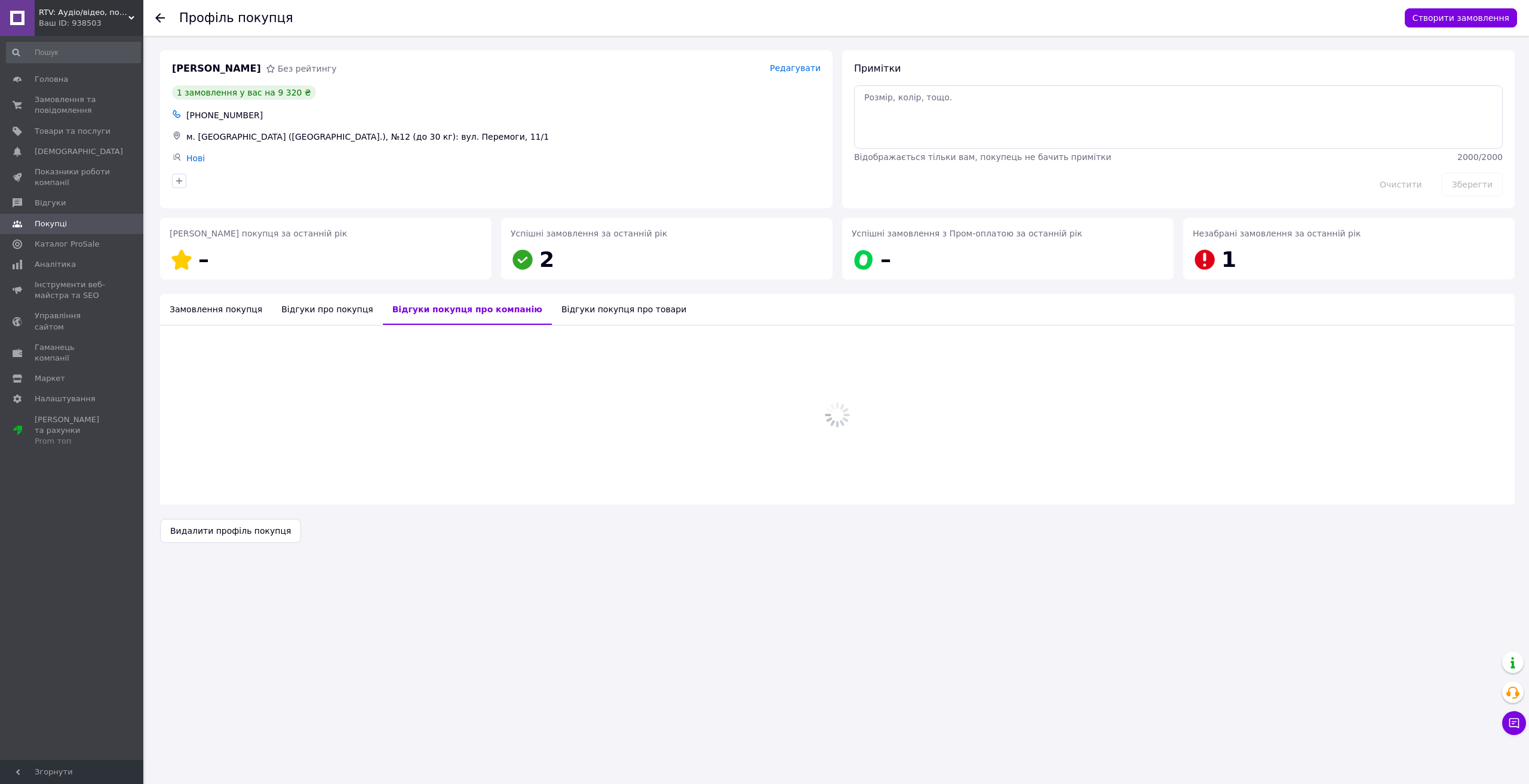
click at [324, 307] on div "Відгуки про покупця" at bounding box center [327, 309] width 111 height 31
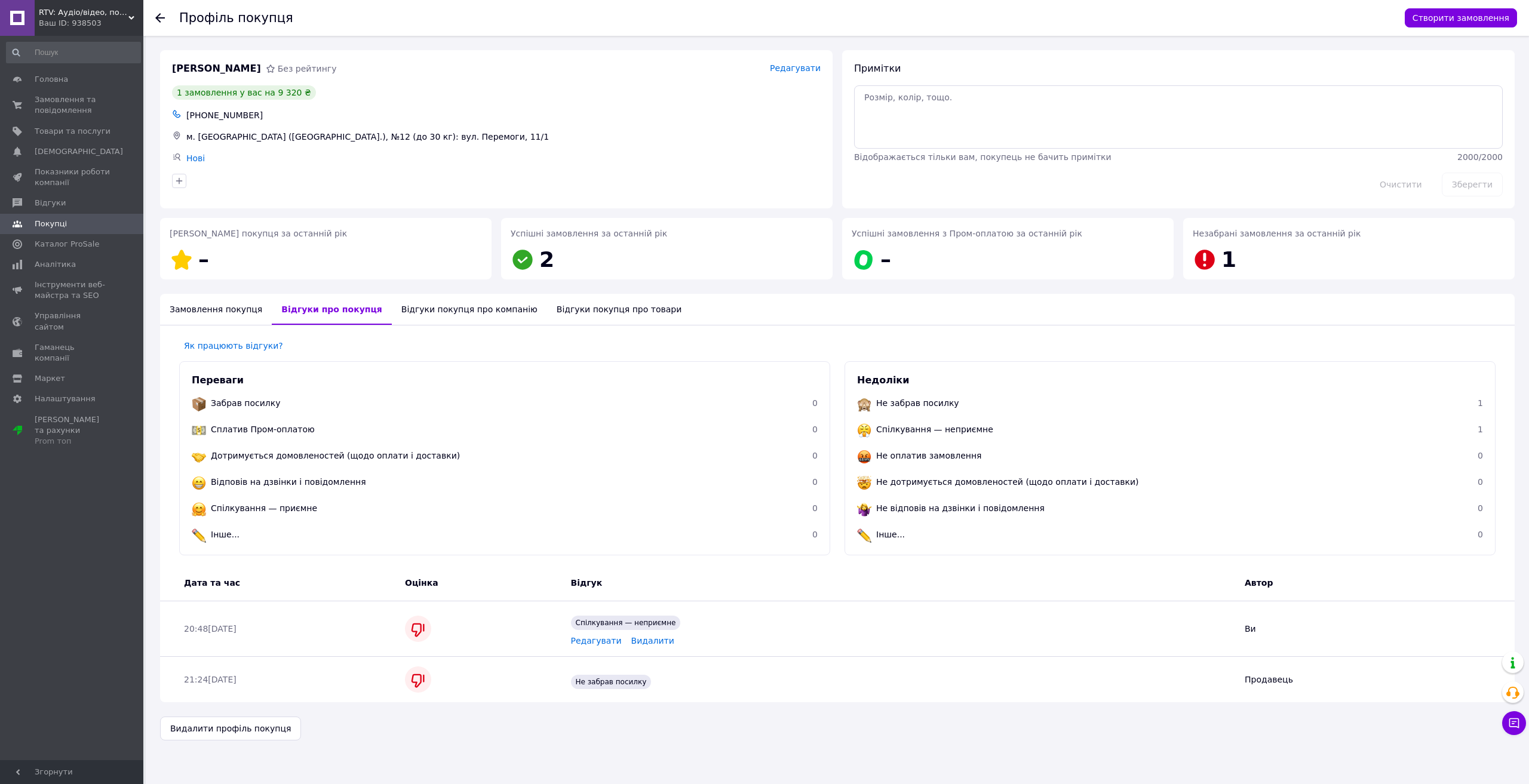
click at [185, 308] on div "Замовлення покупця" at bounding box center [216, 309] width 112 height 31
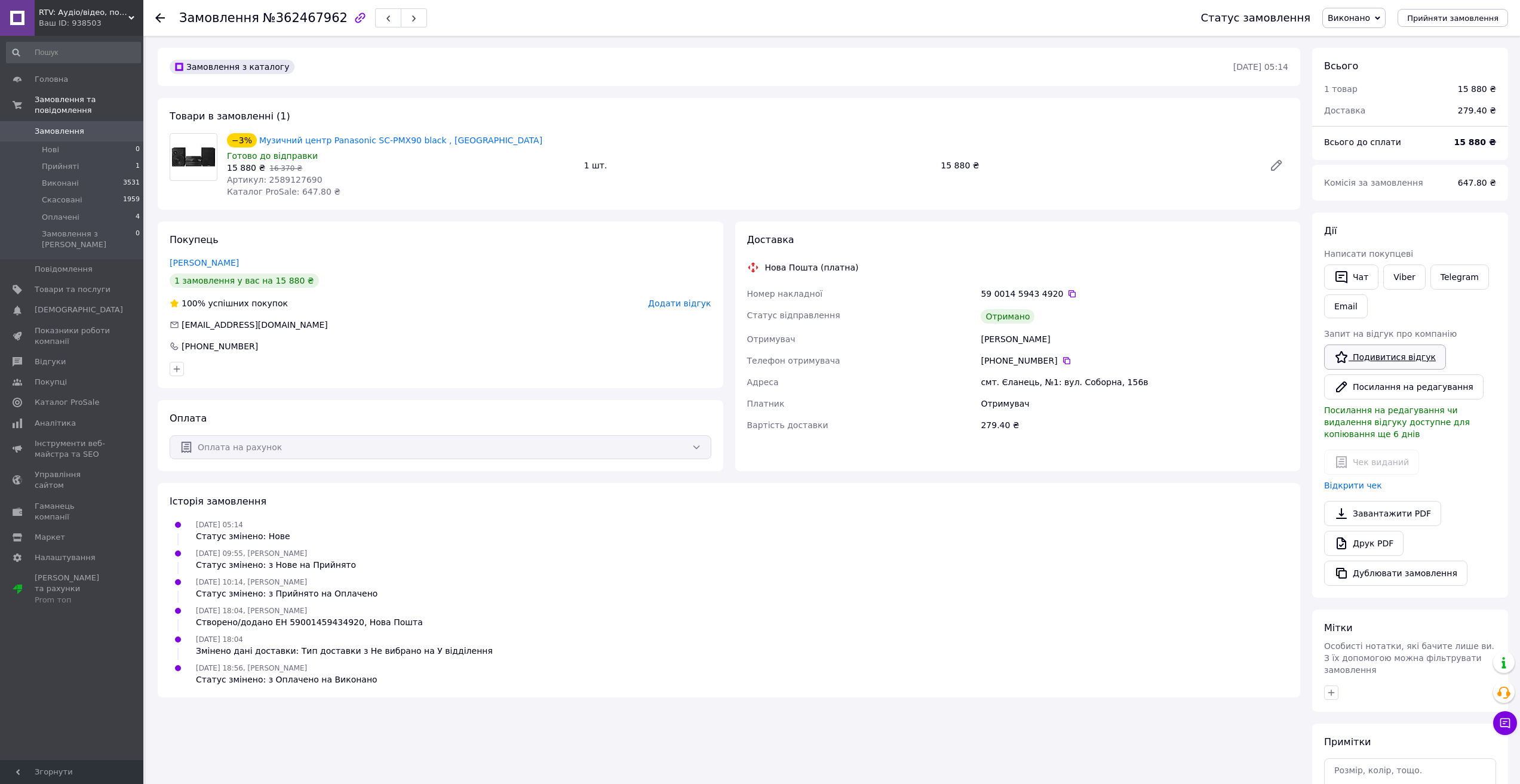
click at [1380, 350] on link "Подивитися відгук" at bounding box center [1385, 356] width 122 height 25
click at [665, 305] on span "Додати відгук" at bounding box center [679, 304] width 63 height 10
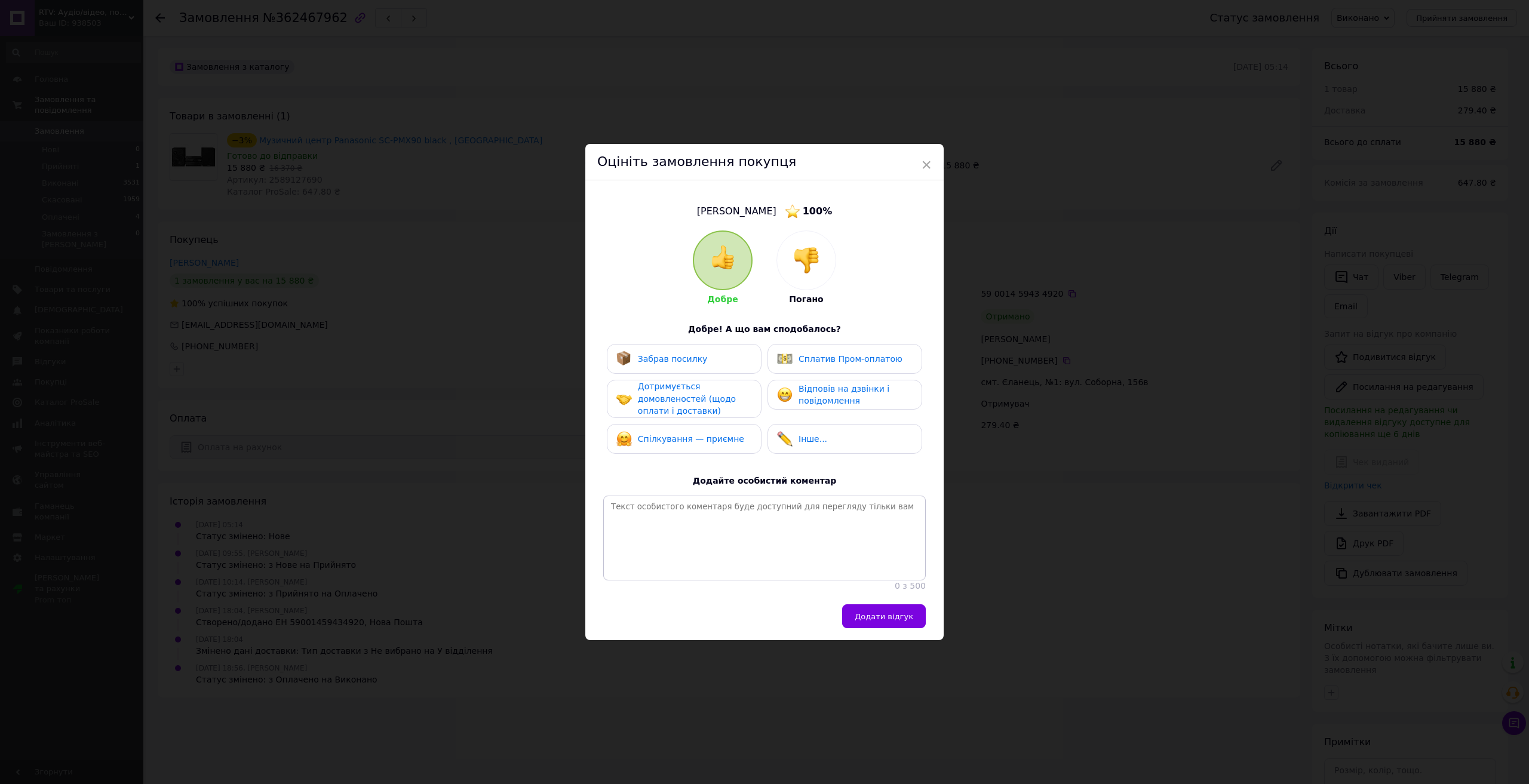
click at [700, 366] on div "Забрав посилку" at bounding box center [684, 358] width 155 height 30
click at [688, 393] on span "Дотримується домовленостей (щодо оплати і доставки)" at bounding box center [686, 398] width 98 height 34
click at [695, 435] on span "Спілкування — приємне" at bounding box center [691, 440] width 106 height 10
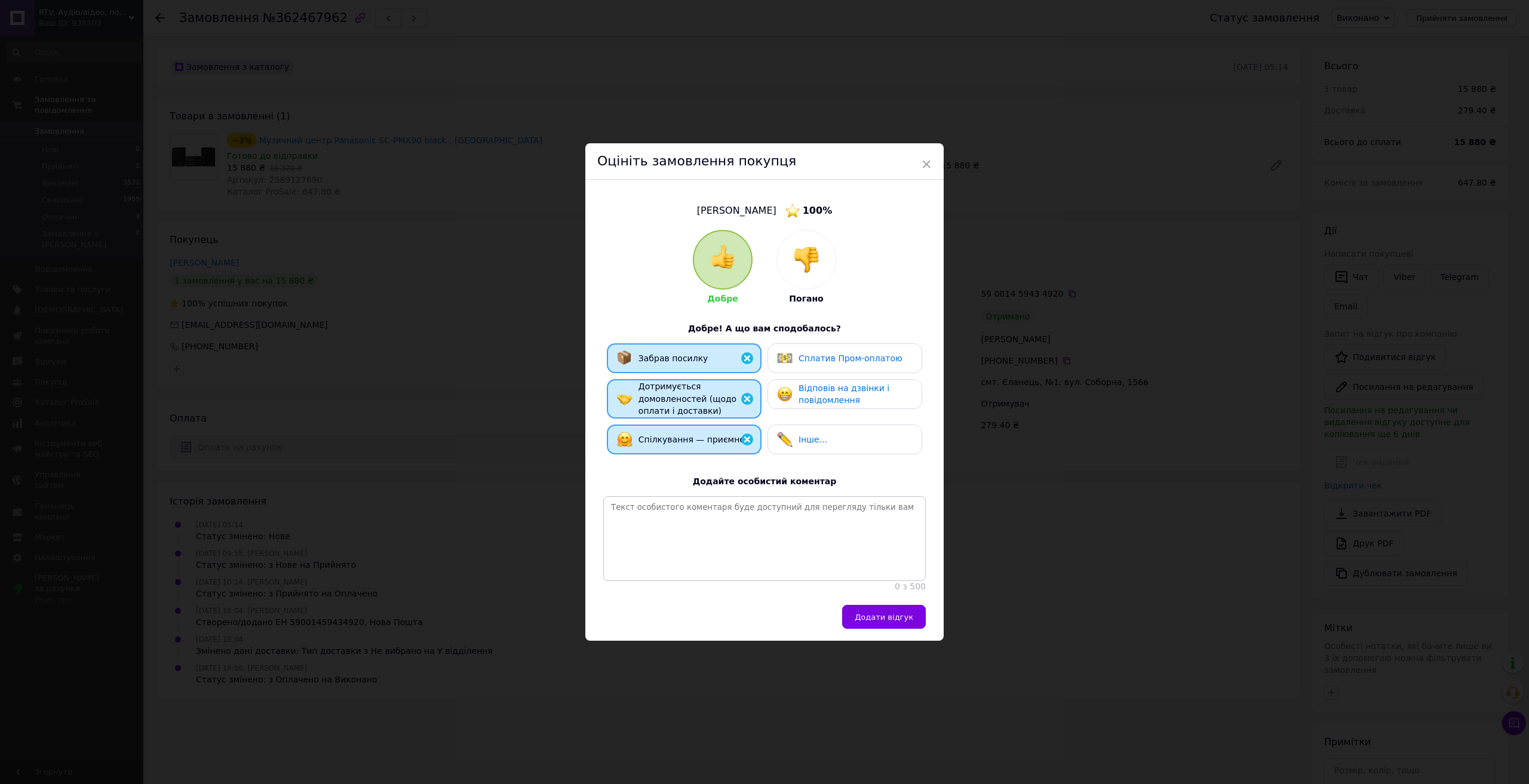
click at [799, 386] on span "Відповів на дзвінки і повідомлення" at bounding box center [844, 394] width 91 height 22
click at [917, 624] on button "Додати відгук" at bounding box center [884, 616] width 84 height 24
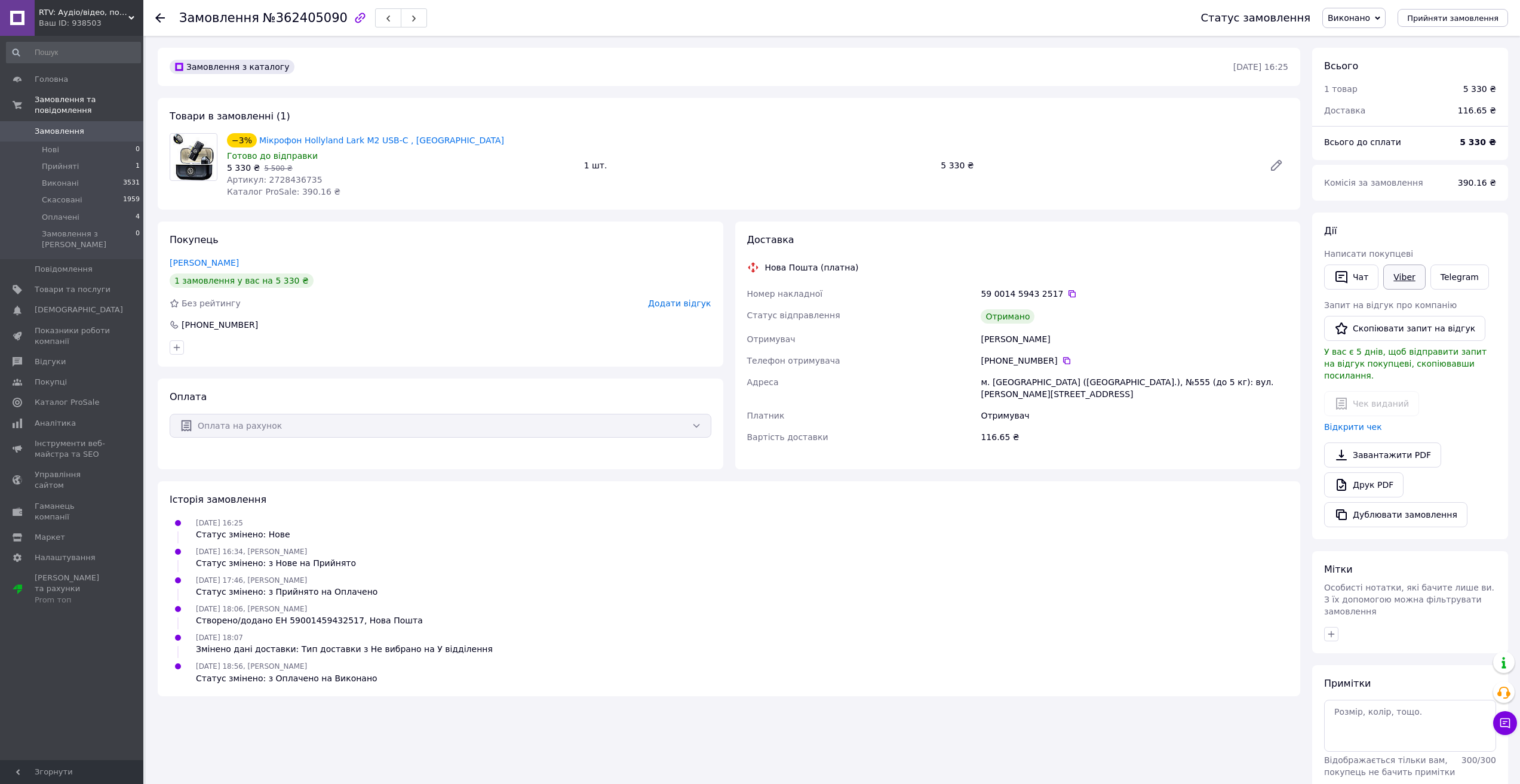
click at [1401, 278] on link "Viber" at bounding box center [1404, 277] width 42 height 25
click at [1437, 268] on link "Telegram" at bounding box center [1460, 277] width 58 height 25
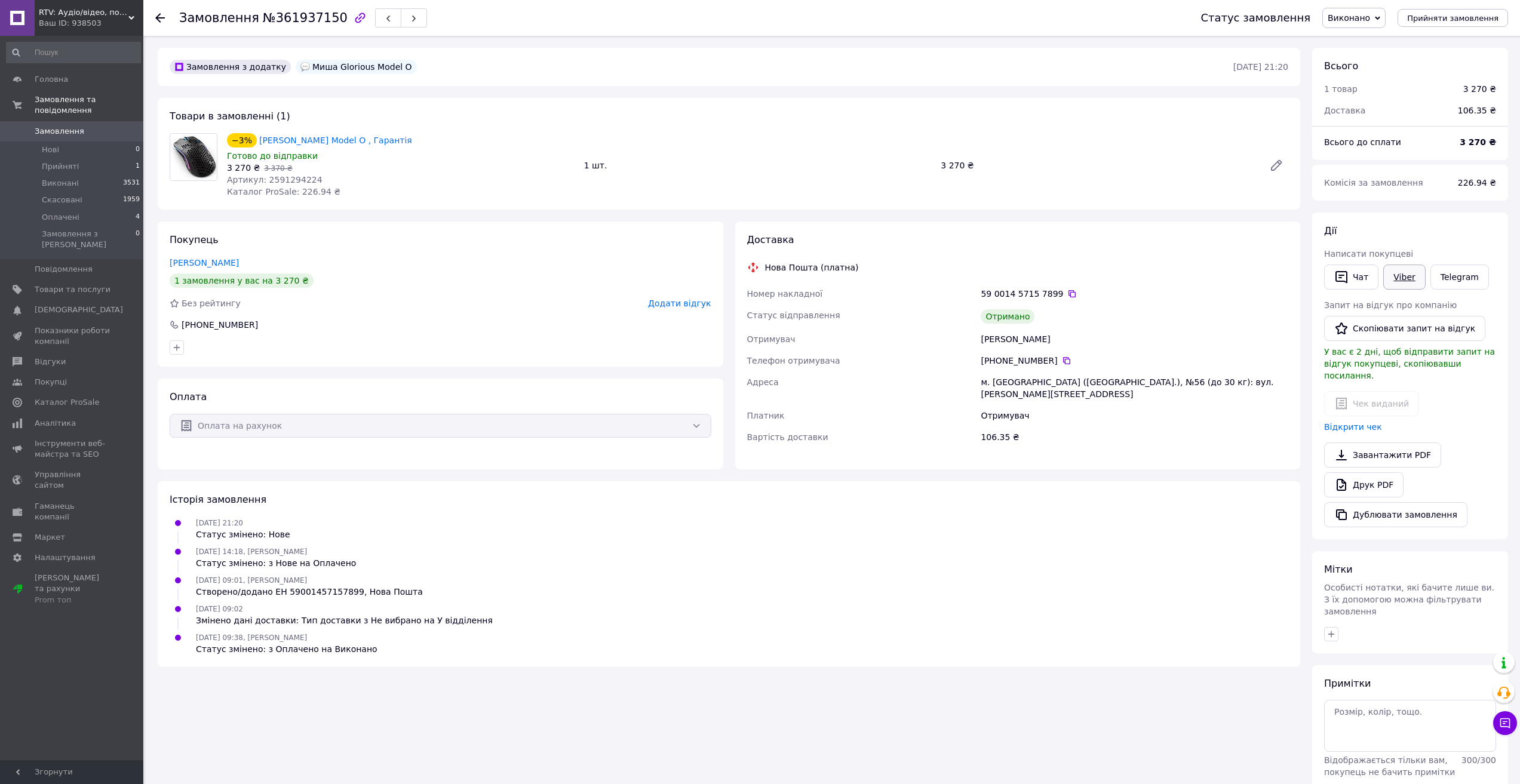
click at [1400, 275] on link "Viber" at bounding box center [1404, 277] width 42 height 25
